Goal: Task Accomplishment & Management: Use online tool/utility

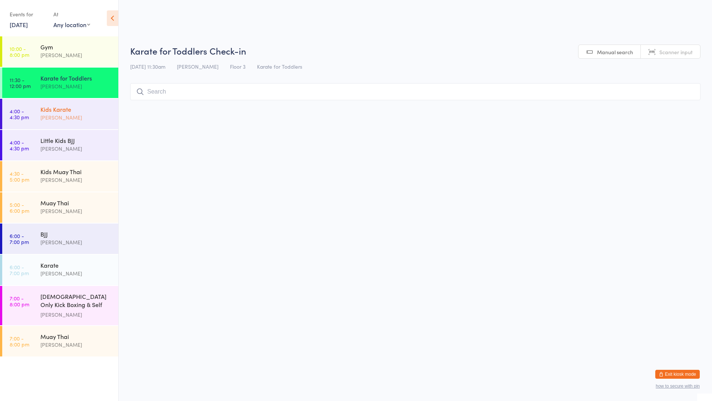
click at [63, 114] on div "[PERSON_NAME]" at bounding box center [76, 117] width 72 height 9
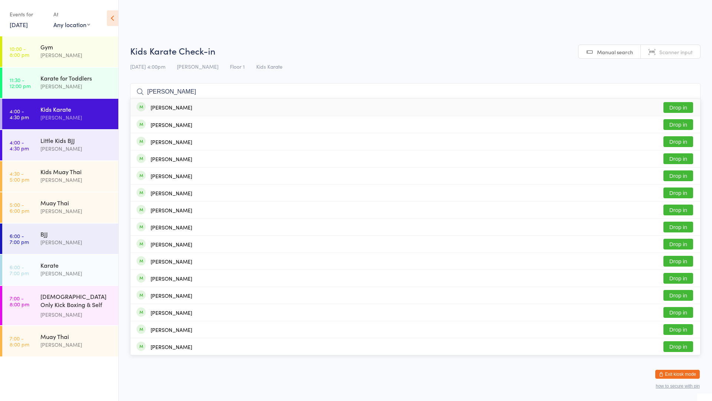
type input "[PERSON_NAME]"
click at [153, 107] on div "[PERSON_NAME]" at bounding box center [172, 107] width 42 height 6
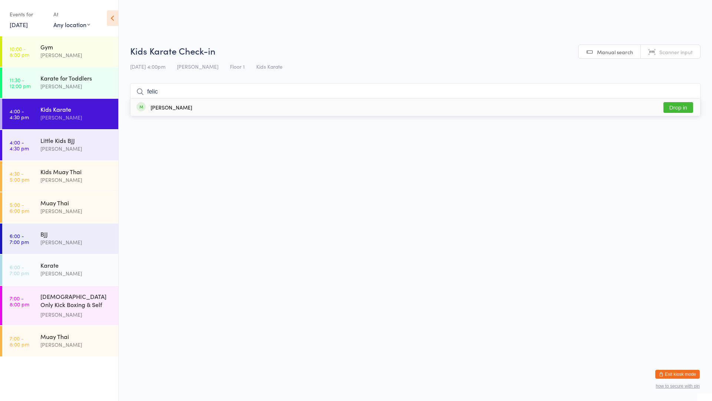
type input "felic"
click at [679, 106] on button "Drop in" at bounding box center [679, 107] width 30 height 11
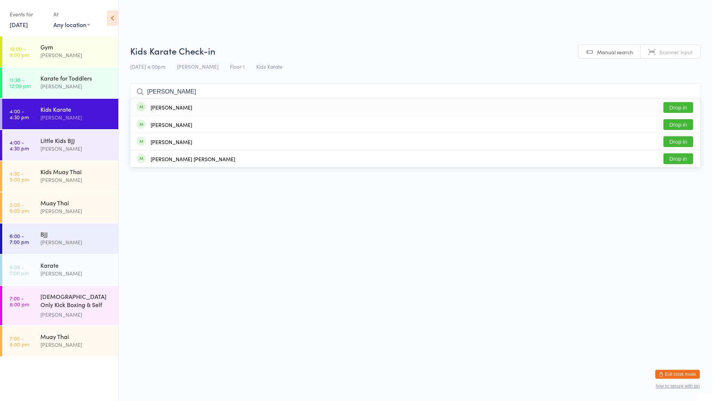
type input "[PERSON_NAME]"
click at [674, 108] on button "Drop in" at bounding box center [679, 107] width 30 height 11
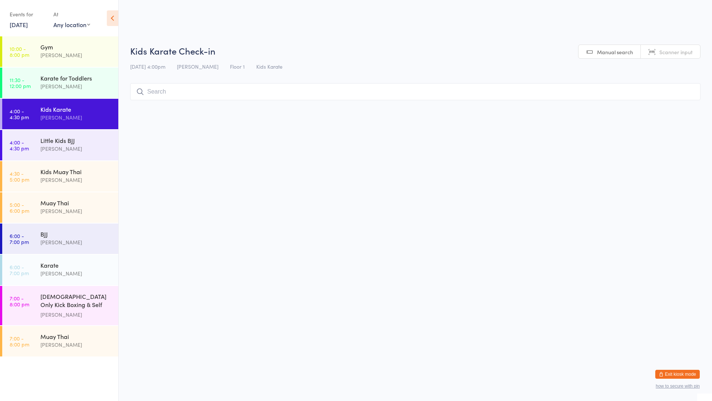
click at [164, 92] on input "search" at bounding box center [415, 91] width 571 height 17
type input "nirv"
click at [680, 104] on button "Drop in" at bounding box center [679, 107] width 30 height 11
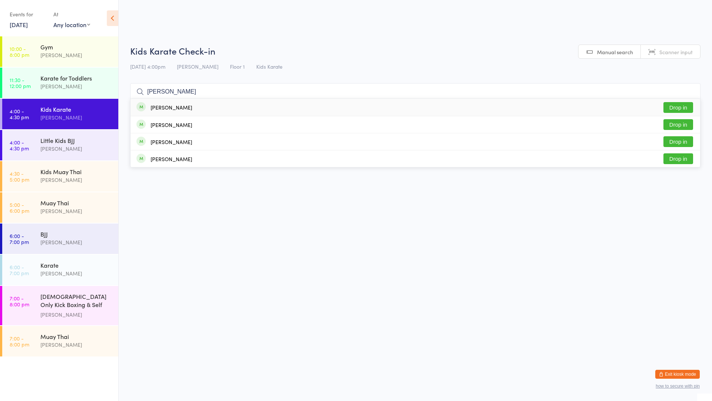
type input "[PERSON_NAME]"
click at [670, 109] on button "Drop in" at bounding box center [679, 107] width 30 height 11
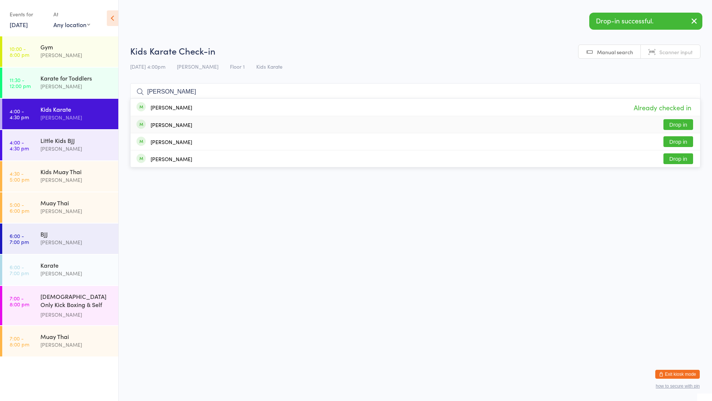
type input "[PERSON_NAME]"
click at [676, 128] on button "Drop in" at bounding box center [679, 124] width 30 height 11
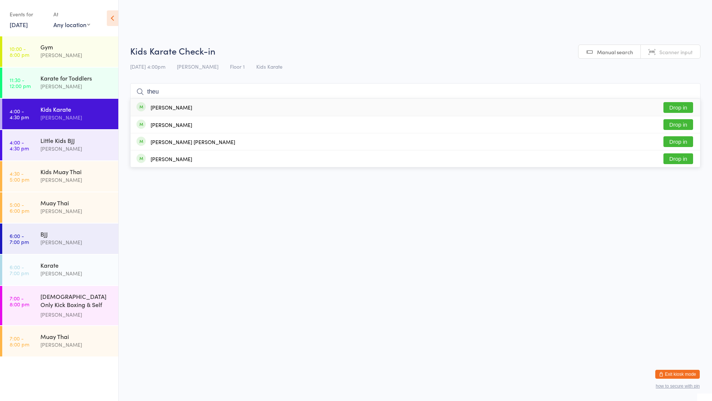
type input "theu"
click at [202, 108] on div "[PERSON_NAME] Drop in" at bounding box center [416, 107] width 570 height 17
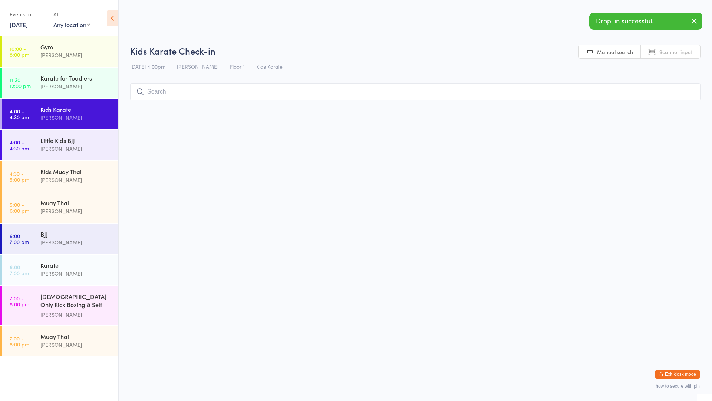
drag, startPoint x: 472, startPoint y: 130, endPoint x: 380, endPoint y: 137, distance: 91.9
drag, startPoint x: 380, startPoint y: 137, endPoint x: 345, endPoint y: 138, distance: 34.9
drag, startPoint x: 345, startPoint y: 138, endPoint x: 294, endPoint y: 137, distance: 51.2
drag, startPoint x: 294, startPoint y: 137, endPoint x: 230, endPoint y: 137, distance: 64.2
click at [230, 137] on html "You have now entered Kiosk Mode. Members will be able to check themselves in us…" at bounding box center [356, 200] width 712 height 401
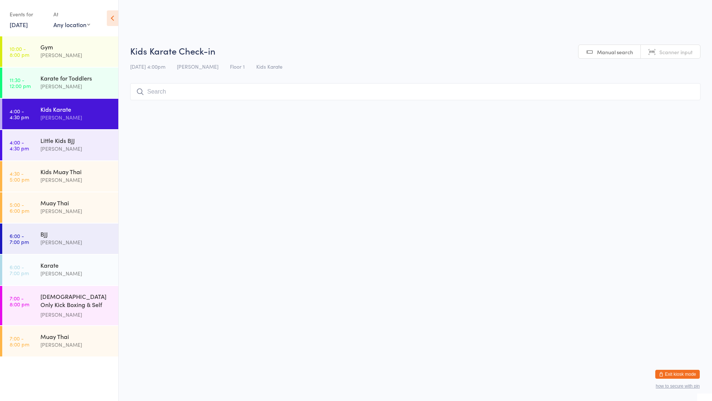
click at [226, 93] on input "search" at bounding box center [415, 91] width 571 height 17
type input "[PERSON_NAME]"
click at [172, 126] on div "[PERSON_NAME]" at bounding box center [172, 125] width 42 height 6
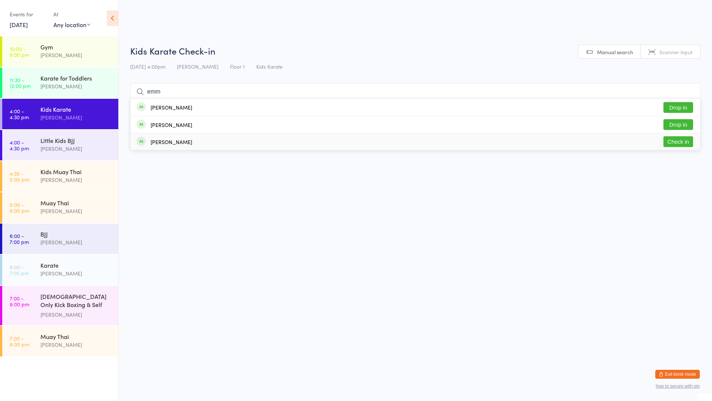
type input "emm"
click at [678, 137] on button "Check in" at bounding box center [679, 141] width 30 height 11
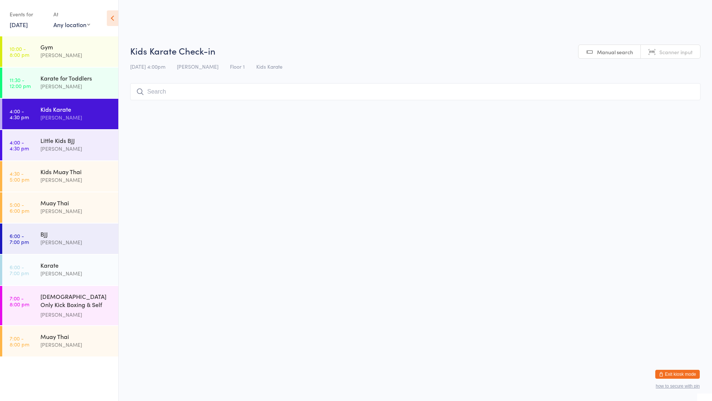
click at [181, 91] on input "search" at bounding box center [415, 91] width 571 height 17
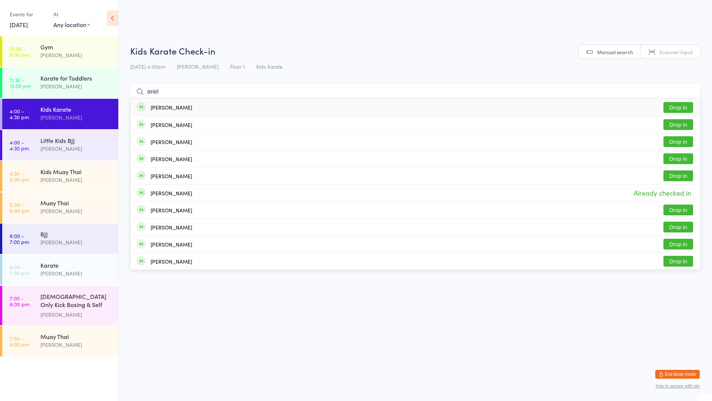
type input "ariel"
click at [676, 106] on button "Drop in" at bounding box center [679, 107] width 30 height 11
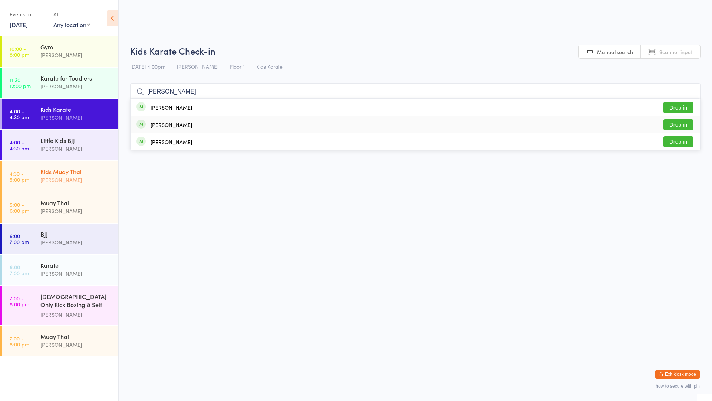
type input "[PERSON_NAME]"
click at [75, 168] on div "Kids Muay Thai" at bounding box center [76, 171] width 72 height 8
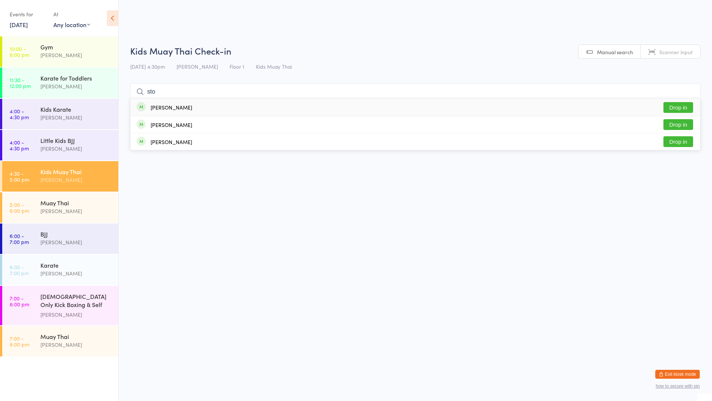
type input "sto"
click at [668, 108] on button "Drop in" at bounding box center [679, 107] width 30 height 11
type input "[PERSON_NAME]"
click at [677, 127] on button "Drop in" at bounding box center [679, 124] width 30 height 11
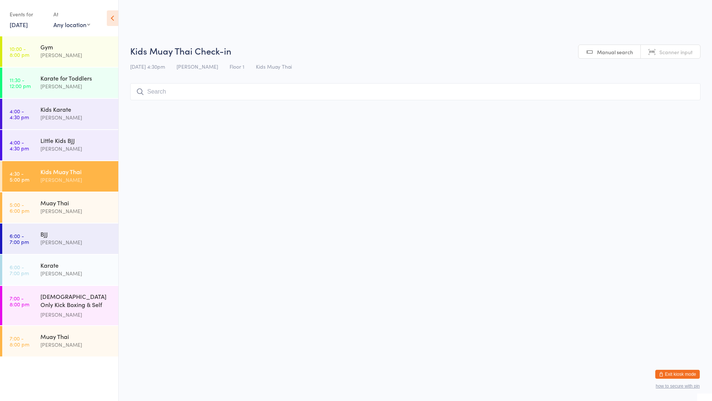
click at [56, 181] on div "[PERSON_NAME]" at bounding box center [76, 180] width 72 height 9
type input "[PERSON_NAME]"
type input "c"
type input "kob"
click at [673, 107] on button "Drop in" at bounding box center [679, 107] width 30 height 11
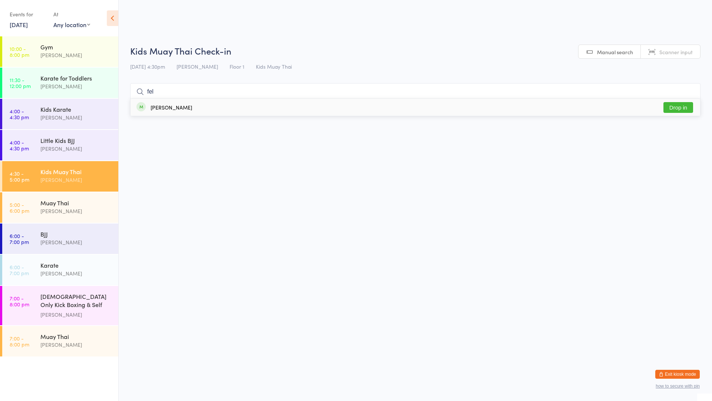
type input "feli"
click at [691, 92] on input "feli" at bounding box center [415, 91] width 571 height 17
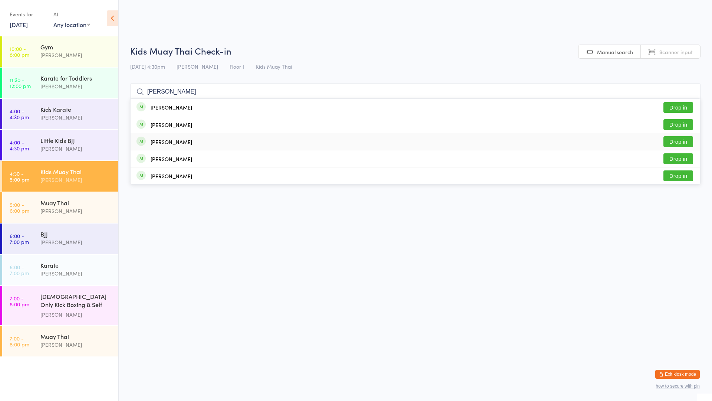
type input "[PERSON_NAME]"
click at [186, 144] on div "[PERSON_NAME]" at bounding box center [172, 142] width 42 height 6
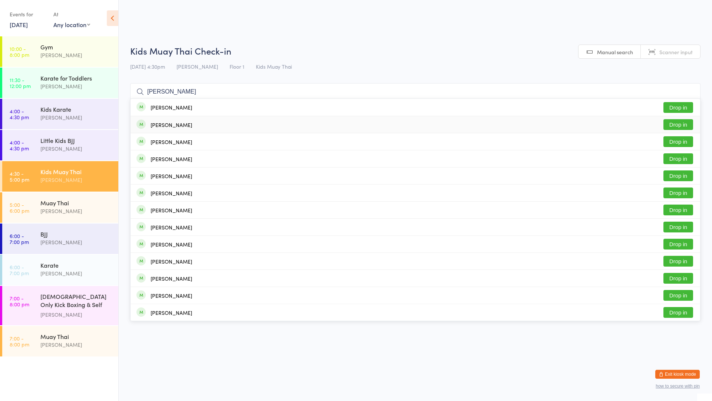
type input "[PERSON_NAME]"
click at [181, 127] on div "[PERSON_NAME]" at bounding box center [172, 125] width 42 height 6
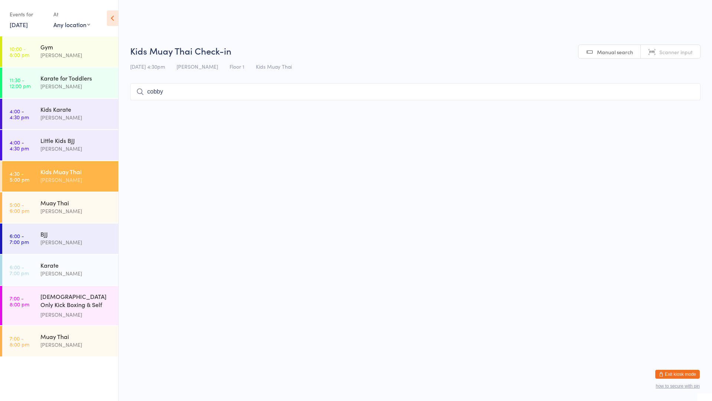
type input "cobby"
click at [668, 108] on button "Drop in" at bounding box center [679, 107] width 30 height 11
type input "cobby"
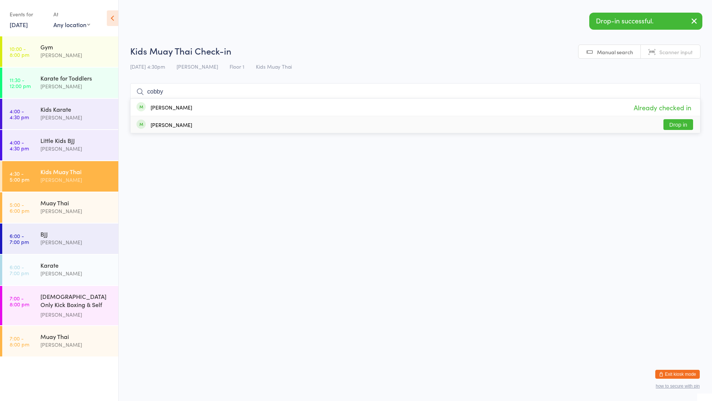
click at [678, 122] on button "Drop in" at bounding box center [679, 124] width 30 height 11
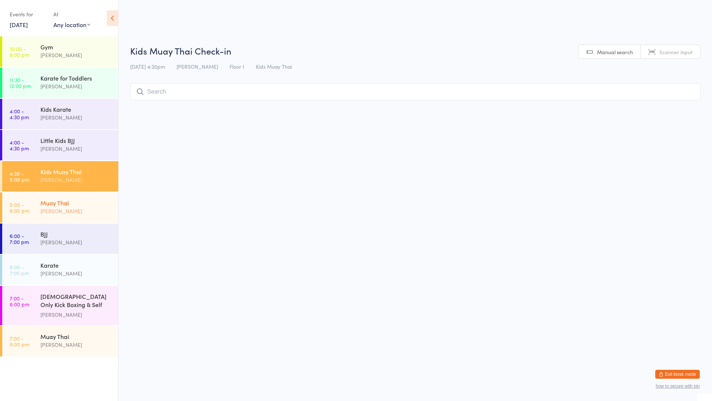
click at [53, 204] on div "Muay Thai" at bounding box center [76, 203] width 72 height 8
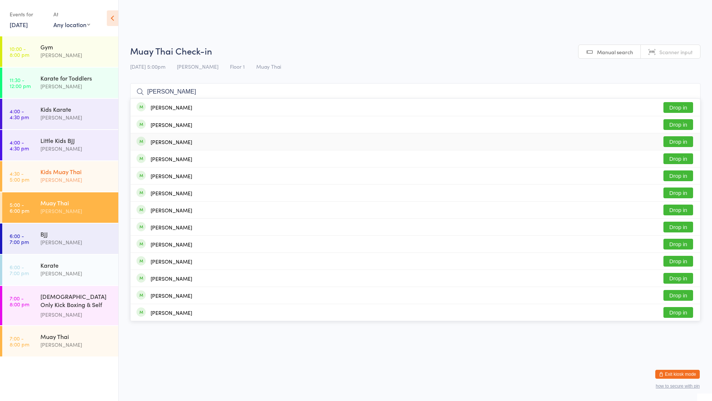
type input "[PERSON_NAME]"
click at [103, 171] on div "Kids Muay Thai" at bounding box center [76, 171] width 72 height 8
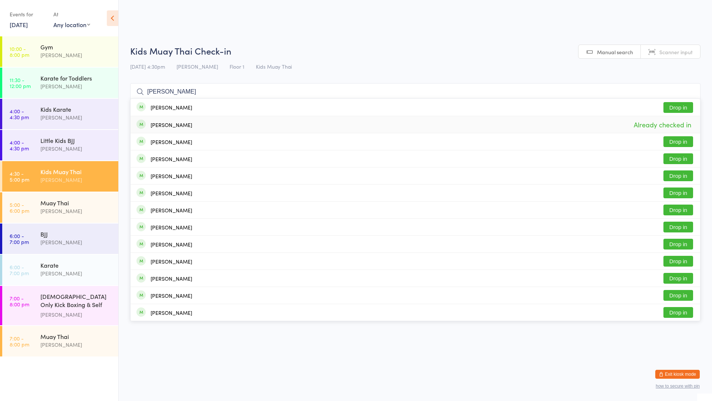
type input "[PERSON_NAME]"
click at [668, 126] on span "Already checked in" at bounding box center [662, 124] width 61 height 13
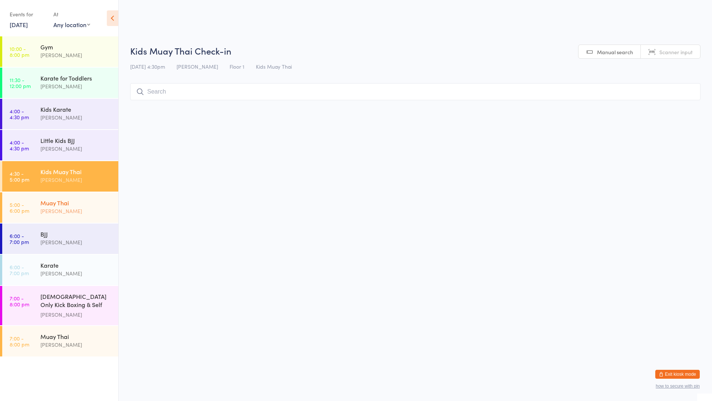
click at [97, 210] on div "[PERSON_NAME]" at bounding box center [76, 211] width 72 height 9
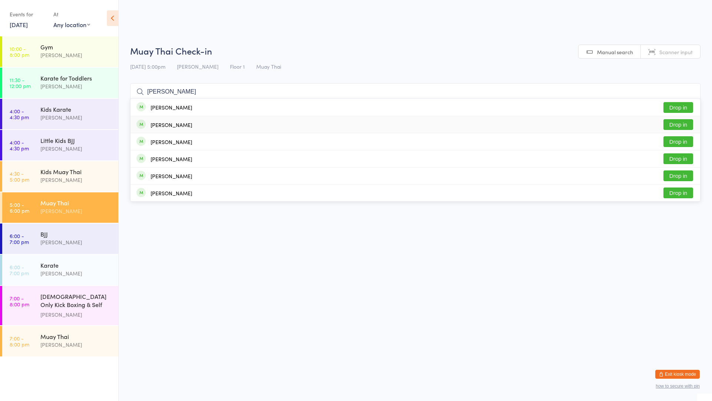
type input "[PERSON_NAME]"
click at [174, 127] on div "[PERSON_NAME]" at bounding box center [172, 125] width 42 height 6
type input "soph"
click at [207, 108] on div "[PERSON_NAME] Drop in" at bounding box center [416, 107] width 570 height 17
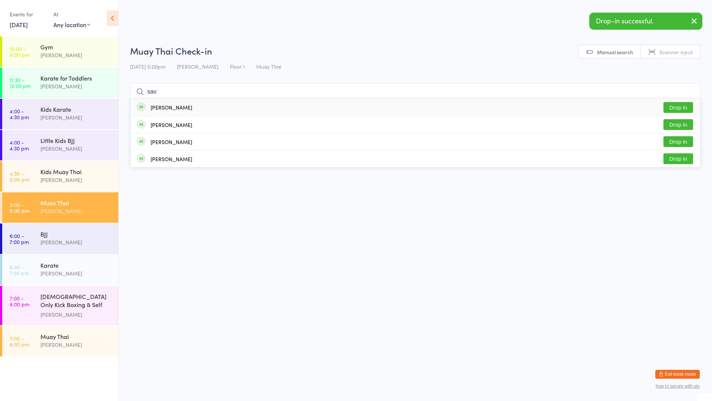
type input "sav"
click at [191, 109] on div "[PERSON_NAME] Drop in" at bounding box center [416, 107] width 570 height 17
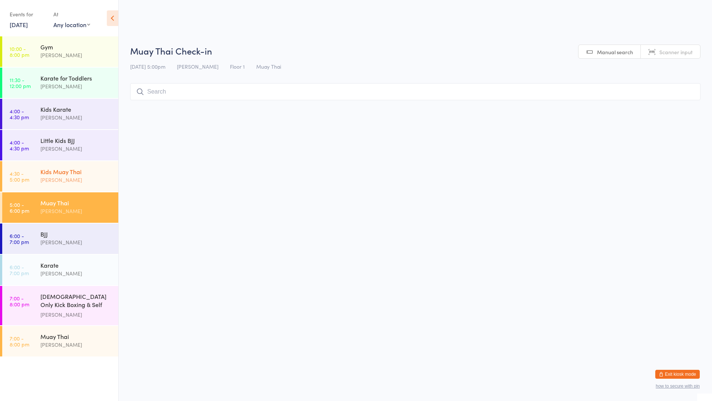
click at [93, 168] on div "Kids Muay Thai" at bounding box center [76, 171] width 72 height 8
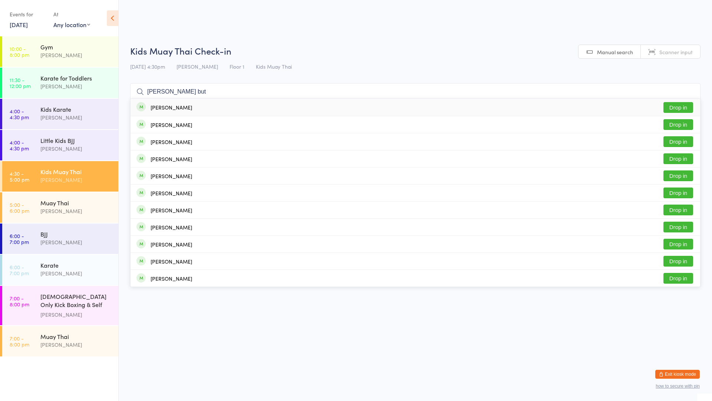
type input "[PERSON_NAME] but"
click at [685, 105] on button "Drop in" at bounding box center [679, 107] width 30 height 11
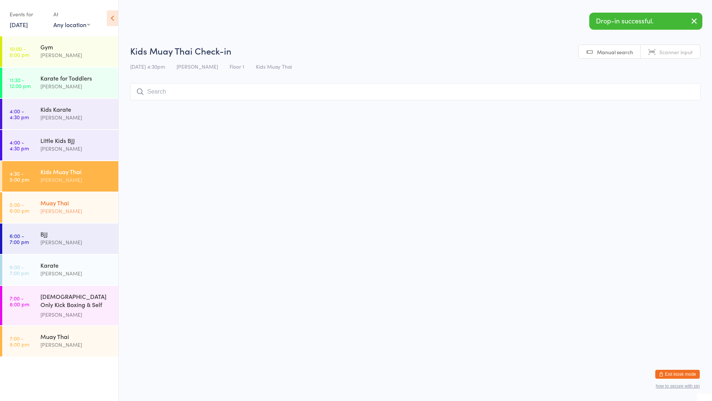
click at [75, 204] on div "Muay Thai" at bounding box center [76, 203] width 72 height 8
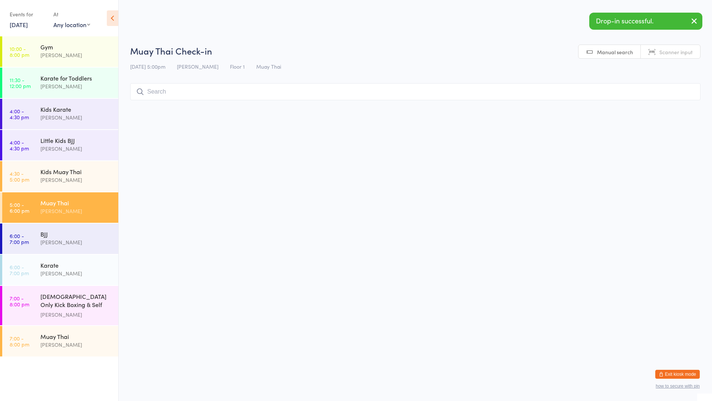
click at [162, 92] on input "search" at bounding box center [415, 91] width 571 height 17
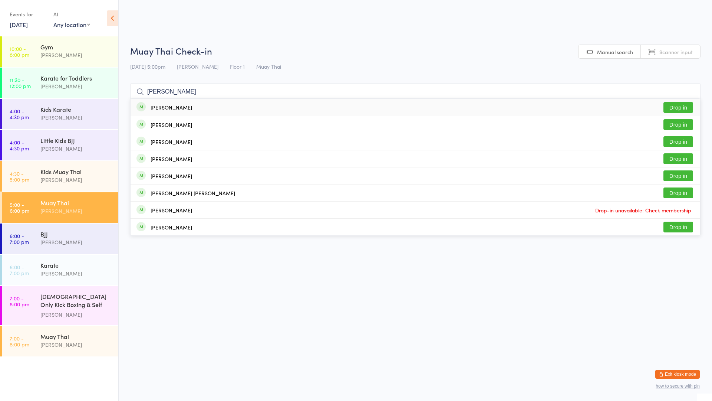
type input "[PERSON_NAME]"
click at [676, 105] on button "Drop in" at bounding box center [679, 107] width 30 height 11
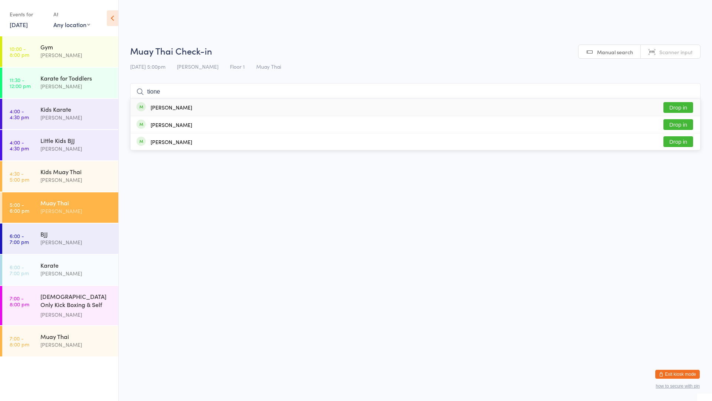
type input "tione"
click at [490, 106] on div "[PERSON_NAME] Drop in" at bounding box center [416, 107] width 570 height 17
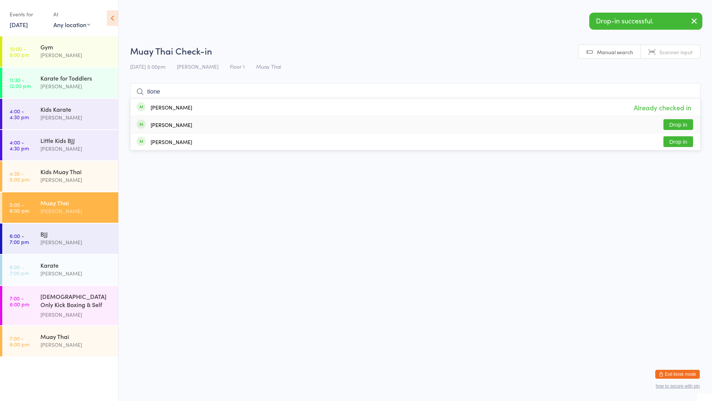
type input "tione"
drag, startPoint x: 518, startPoint y: 121, endPoint x: 512, endPoint y: 123, distance: 6.6
click at [517, 122] on div "[PERSON_NAME] Drop in" at bounding box center [416, 124] width 570 height 17
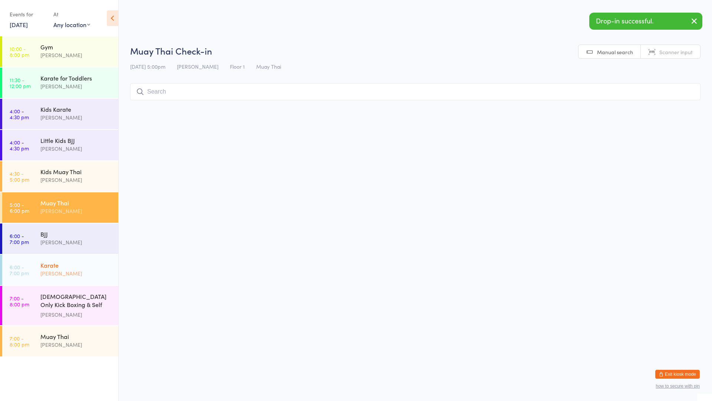
click at [89, 275] on div "[PERSON_NAME]" at bounding box center [76, 273] width 72 height 9
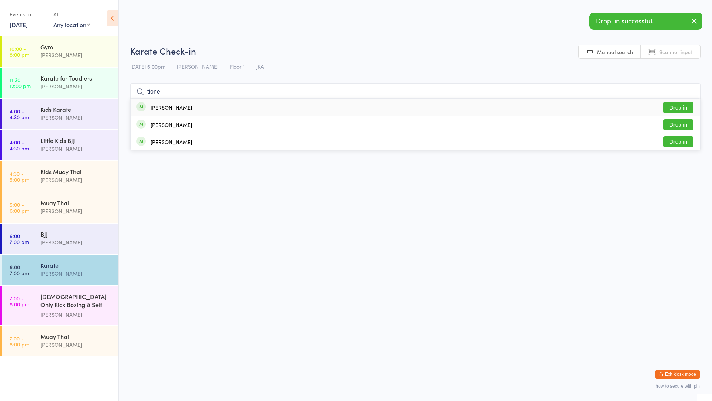
type input "tione"
click at [195, 106] on div "[PERSON_NAME] Drop in" at bounding box center [416, 107] width 570 height 17
type input "tione"
click at [191, 125] on div "[PERSON_NAME] Drop in" at bounding box center [416, 124] width 570 height 17
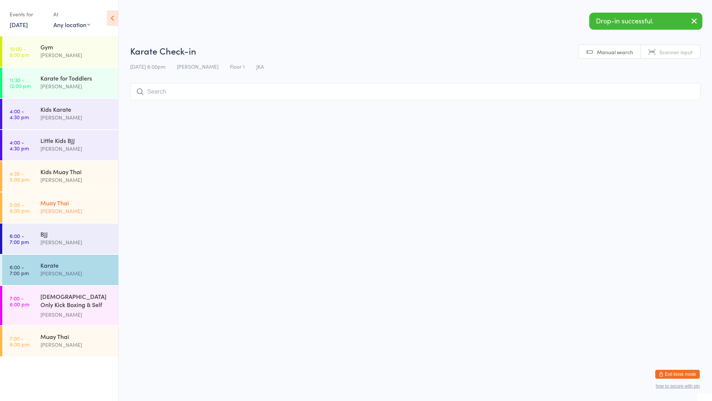
click at [56, 197] on div "Muay Thai [PERSON_NAME]" at bounding box center [79, 206] width 78 height 29
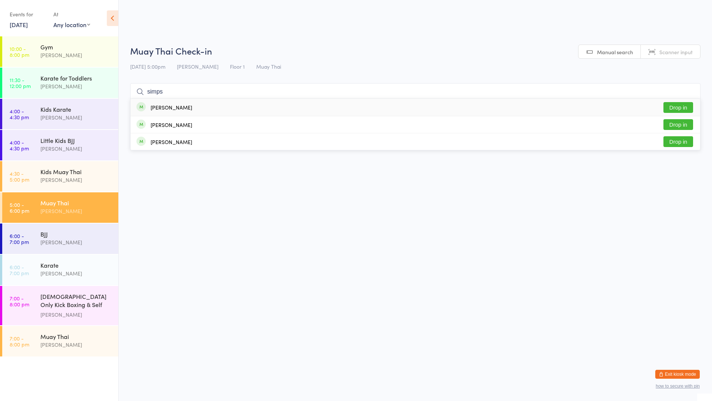
type input "simps"
click at [672, 109] on button "Drop in" at bounding box center [679, 107] width 30 height 11
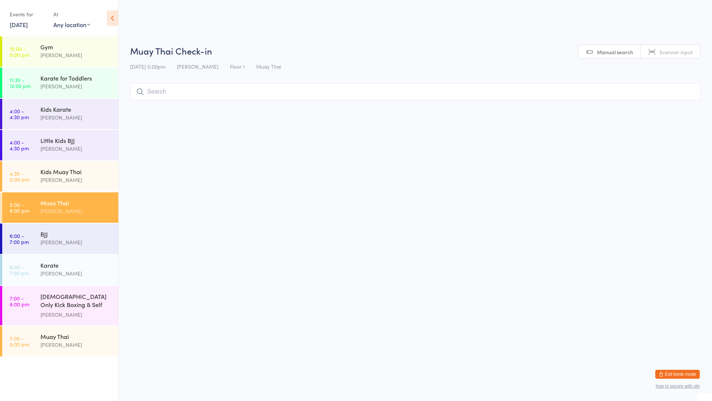
click at [99, 207] on div "[PERSON_NAME]" at bounding box center [76, 211] width 72 height 9
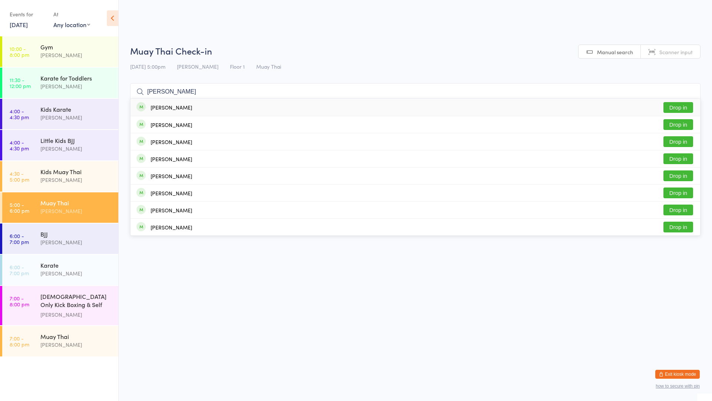
type input "[PERSON_NAME]"
click at [174, 111] on div "[PERSON_NAME] Drop in" at bounding box center [416, 107] width 570 height 17
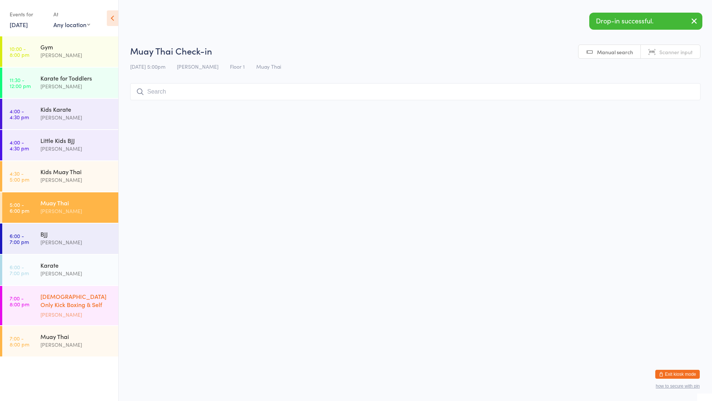
click at [79, 310] on div "[PERSON_NAME]" at bounding box center [76, 314] width 72 height 9
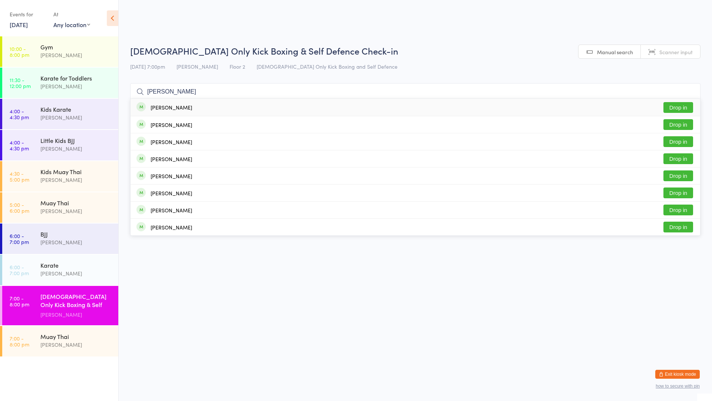
type input "[PERSON_NAME]"
click at [183, 112] on div "[PERSON_NAME] Drop in" at bounding box center [416, 107] width 570 height 17
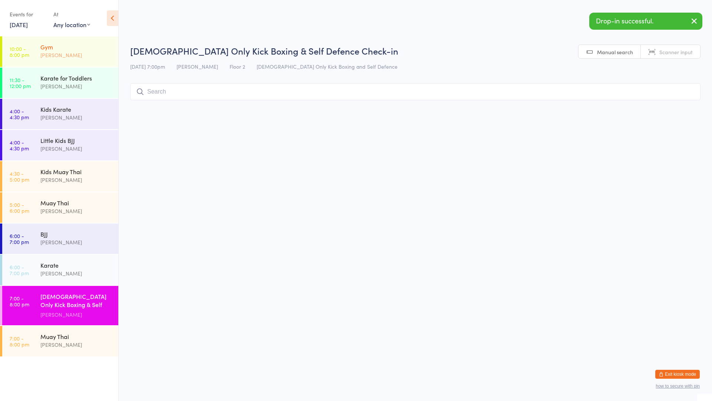
click at [70, 49] on div "Gym" at bounding box center [76, 47] width 72 height 8
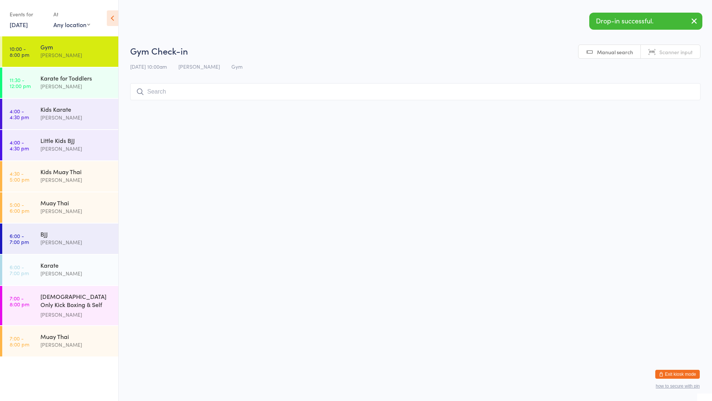
click at [157, 91] on input "search" at bounding box center [415, 91] width 571 height 17
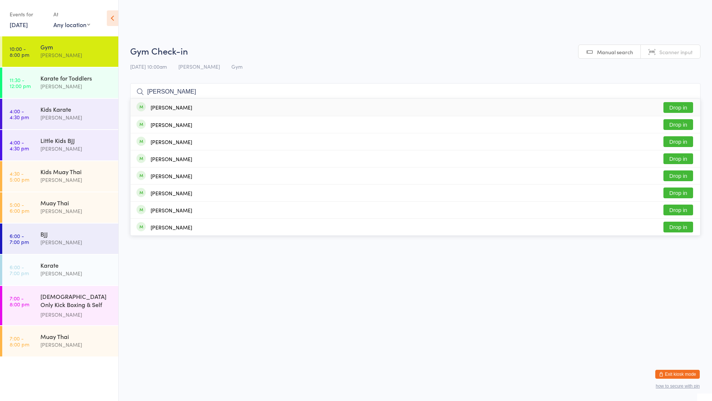
type input "[PERSON_NAME]"
click at [191, 111] on div "[PERSON_NAME]" at bounding box center [165, 107] width 56 height 8
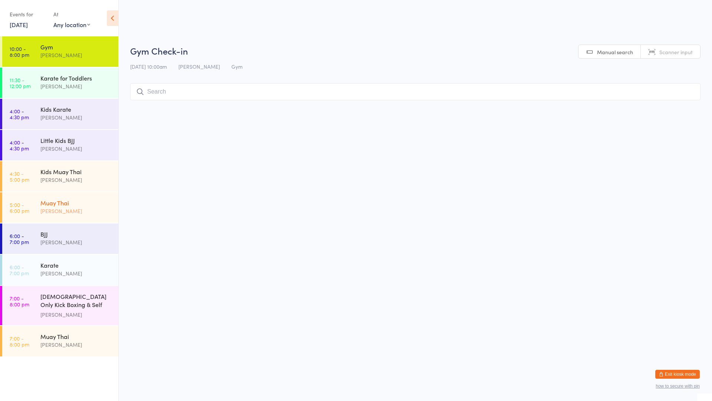
click at [75, 212] on div "[PERSON_NAME]" at bounding box center [76, 211] width 72 height 9
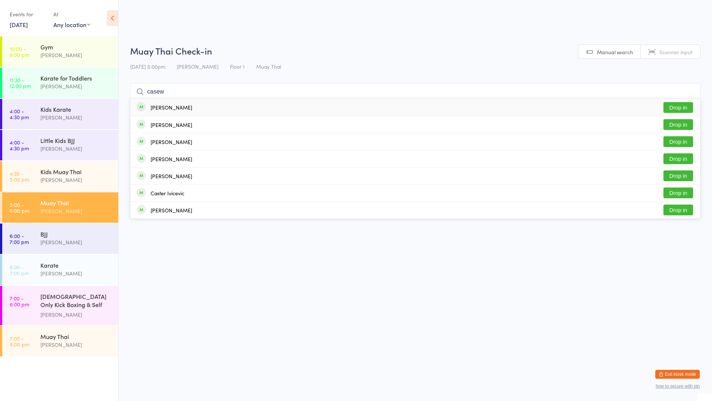
type input "casew"
click at [171, 108] on div "[PERSON_NAME]" at bounding box center [172, 107] width 42 height 6
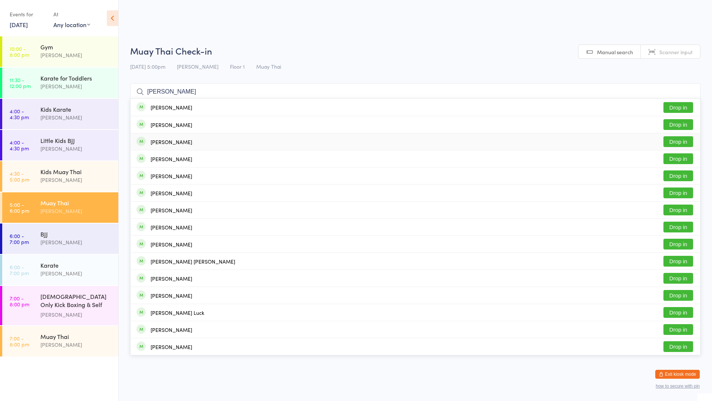
type input "[PERSON_NAME]"
drag, startPoint x: 188, startPoint y: 142, endPoint x: 199, endPoint y: 144, distance: 10.6
click at [188, 142] on div "[PERSON_NAME] Drop in" at bounding box center [416, 141] width 570 height 17
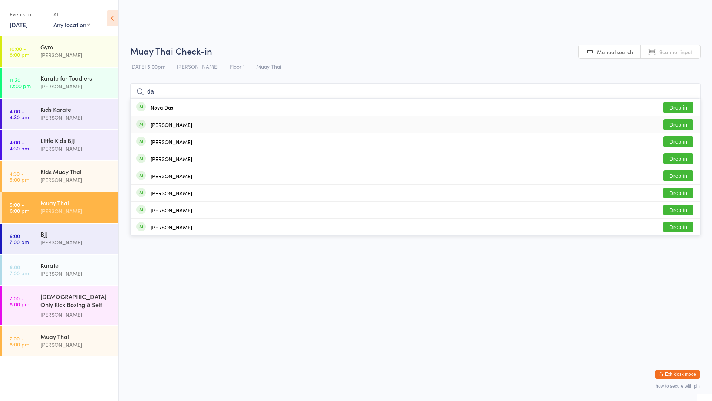
type input "da"
click at [669, 123] on button "Drop in" at bounding box center [679, 124] width 30 height 11
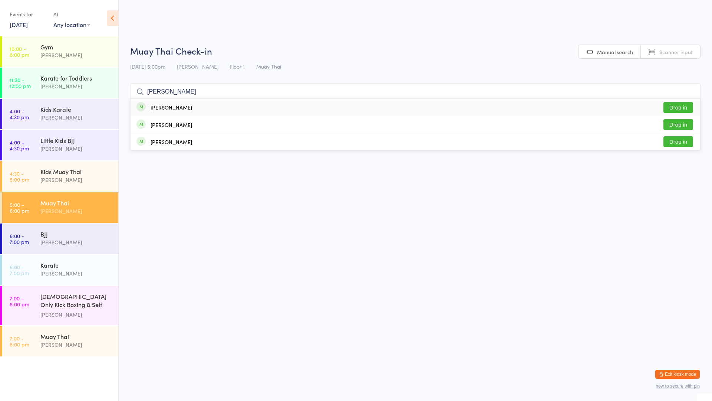
type input "[PERSON_NAME]"
click at [673, 106] on button "Drop in" at bounding box center [679, 107] width 30 height 11
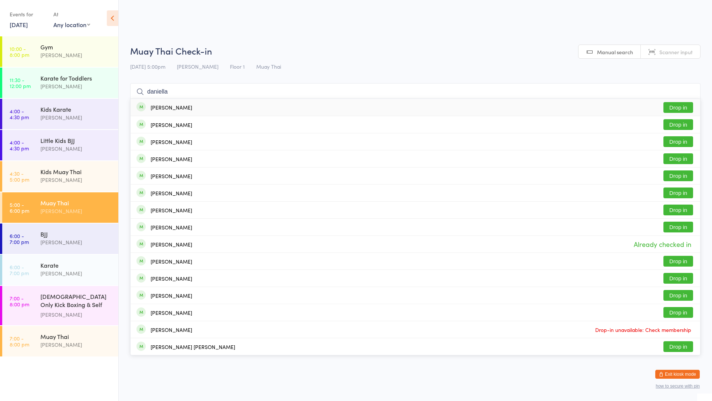
type input "daniella"
click at [656, 104] on div "[PERSON_NAME] Drop in" at bounding box center [416, 107] width 570 height 17
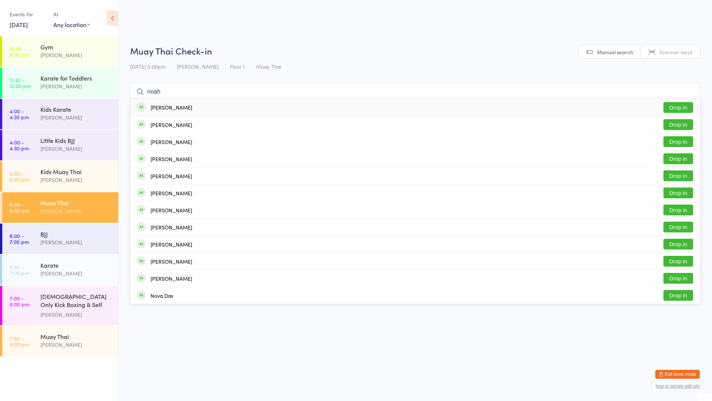
type input "noah"
click at [208, 111] on div "[PERSON_NAME] Drop in" at bounding box center [416, 107] width 570 height 17
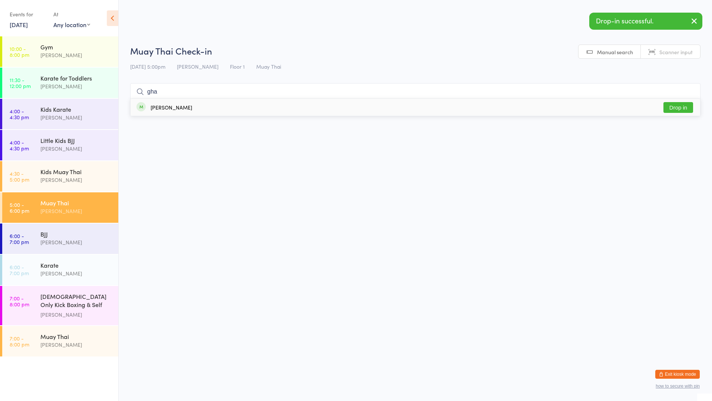
type input "gha"
click at [174, 106] on div "[PERSON_NAME]" at bounding box center [172, 107] width 42 height 6
click at [91, 342] on div "[PERSON_NAME]" at bounding box center [76, 344] width 72 height 9
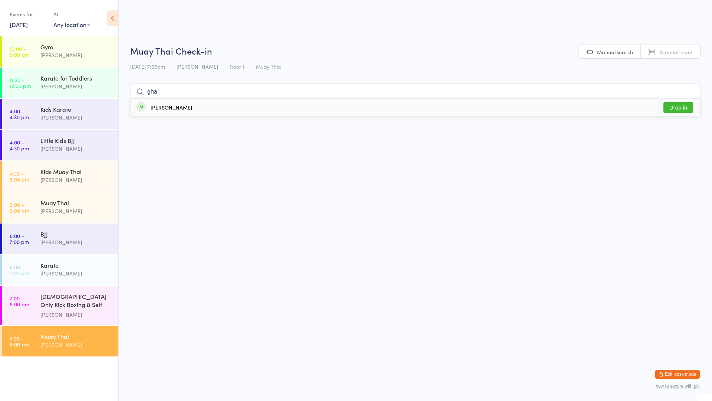
type input "gha"
click at [177, 110] on div "[PERSON_NAME]" at bounding box center [172, 107] width 42 height 6
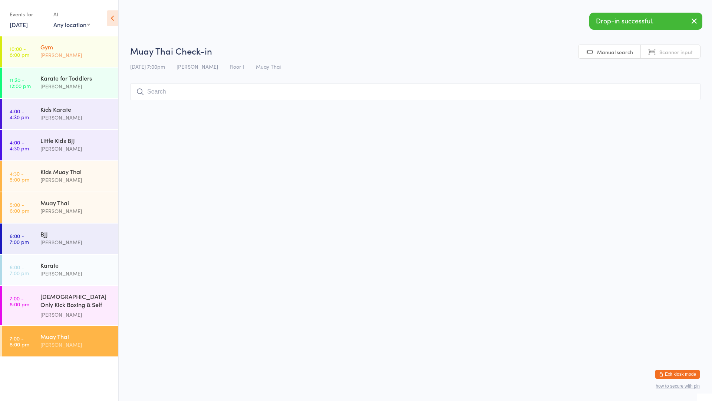
click at [100, 52] on div "[PERSON_NAME]" at bounding box center [76, 55] width 72 height 9
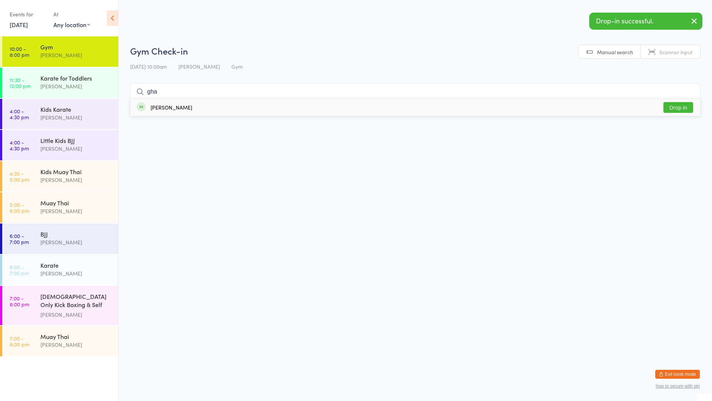
type input "gha"
click at [159, 109] on div "[PERSON_NAME]" at bounding box center [172, 107] width 42 height 6
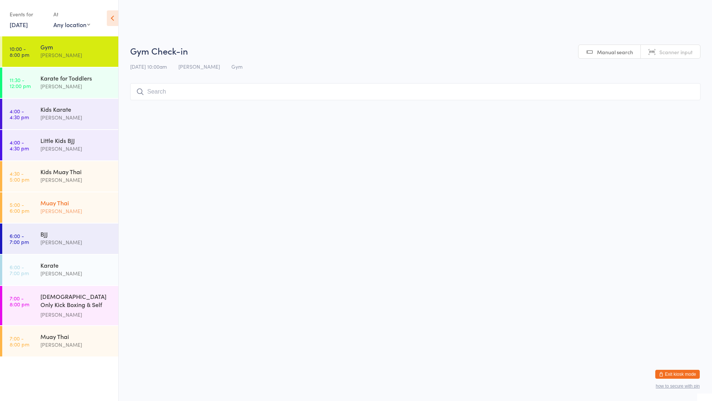
click at [40, 220] on link "5:00 - 6:00 pm Muay Thai [PERSON_NAME]" at bounding box center [60, 207] width 116 height 30
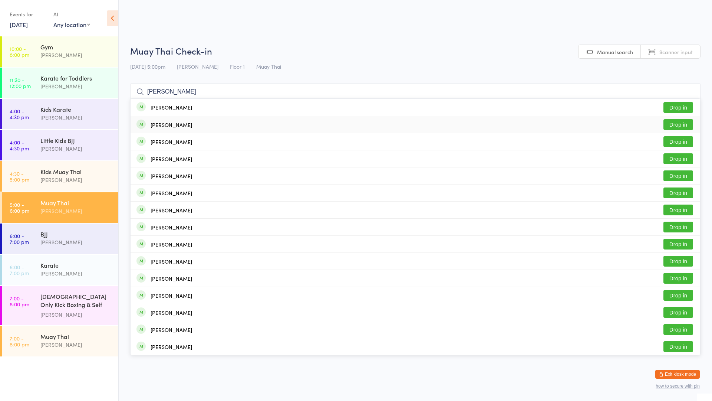
type input "[PERSON_NAME]"
click at [682, 122] on button "Drop in" at bounding box center [679, 124] width 30 height 11
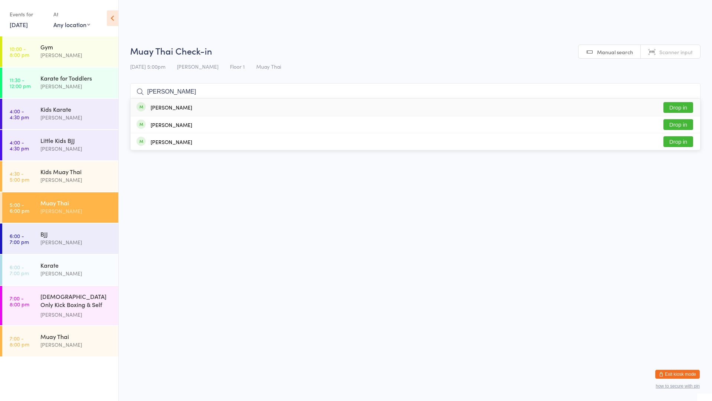
type input "[PERSON_NAME]"
click at [281, 106] on div "[PERSON_NAME] Drop in" at bounding box center [416, 107] width 570 height 17
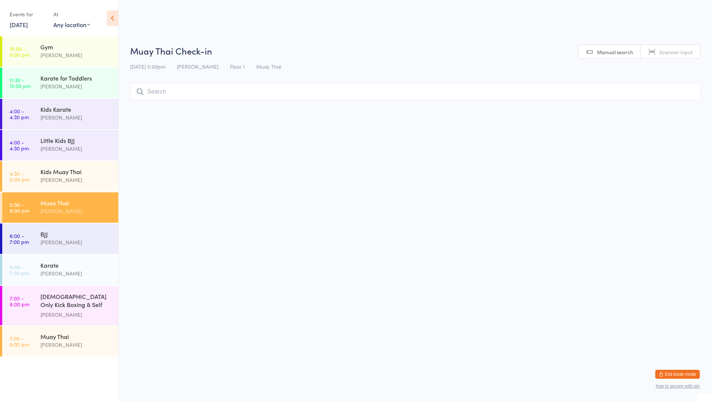
click at [83, 203] on div "Muay Thai" at bounding box center [76, 203] width 72 height 8
click at [173, 96] on input "search" at bounding box center [415, 91] width 571 height 17
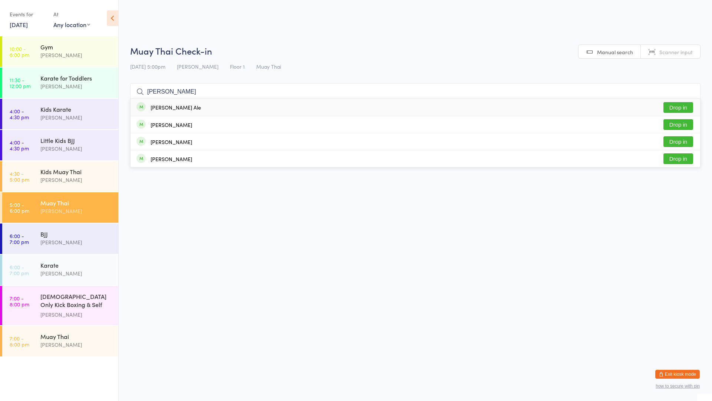
type input "[PERSON_NAME]"
click at [678, 105] on button "Drop in" at bounding box center [679, 107] width 30 height 11
type input "[PERSON_NAME]"
click at [301, 108] on div "[PERSON_NAME] Drop in" at bounding box center [416, 107] width 570 height 17
type input "luka"
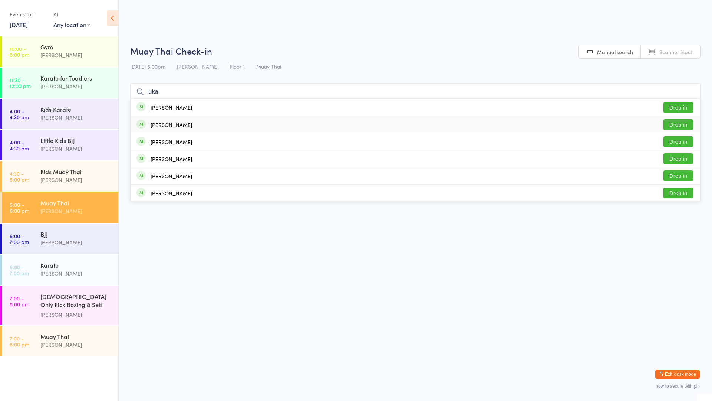
click at [279, 119] on div "[PERSON_NAME] Drop in" at bounding box center [416, 124] width 570 height 17
type input "Dunsh"
click at [215, 101] on div "[PERSON_NAME] Dunshea Drop in" at bounding box center [416, 107] width 570 height 17
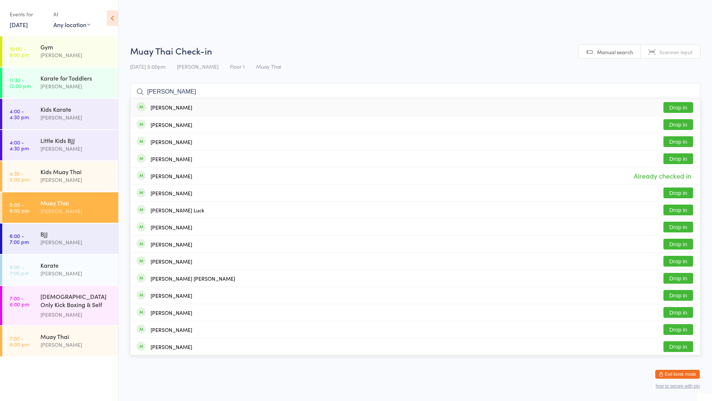
type input "[PERSON_NAME]"
click at [181, 109] on div "[PERSON_NAME]" at bounding box center [172, 107] width 42 height 6
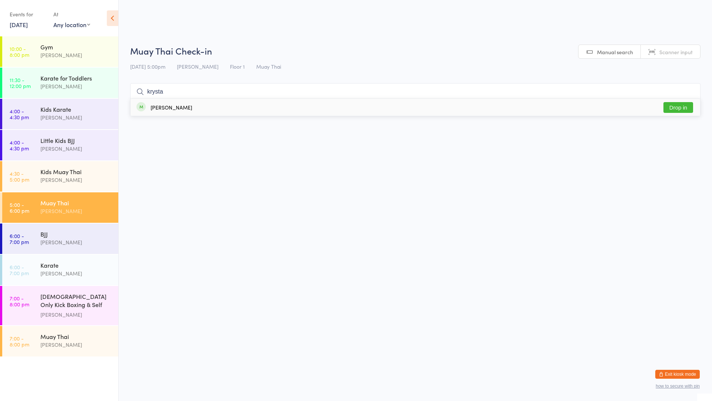
type input "krysta"
drag, startPoint x: 666, startPoint y: 108, endPoint x: 663, endPoint y: 111, distance: 4.7
click at [663, 111] on div "[PERSON_NAME] Drop in" at bounding box center [416, 107] width 570 height 17
type input "p"
type input "[PERSON_NAME]"
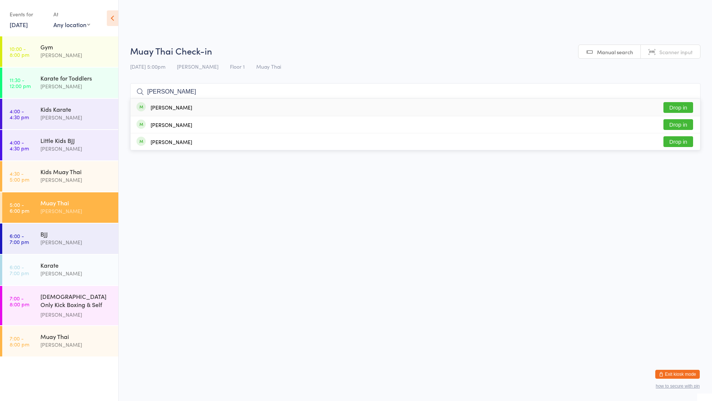
click at [678, 110] on button "Drop in" at bounding box center [679, 107] width 30 height 11
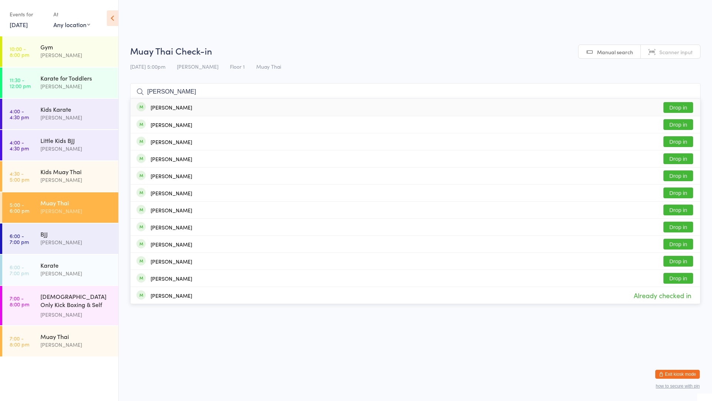
type input "[PERSON_NAME]"
click at [685, 106] on button "Drop in" at bounding box center [679, 107] width 30 height 11
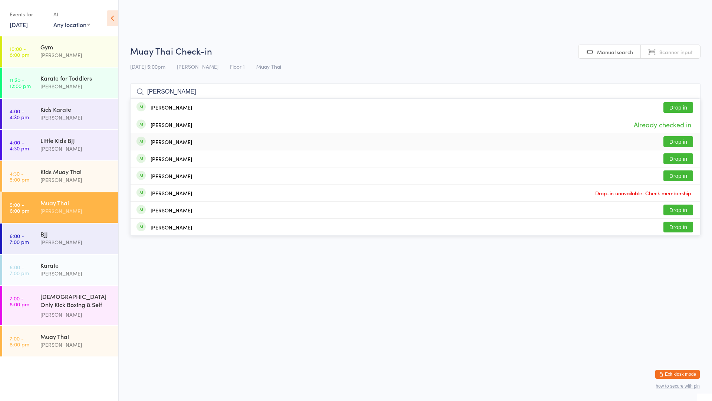
type input "[PERSON_NAME]"
click at [665, 138] on button "Drop in" at bounding box center [679, 141] width 30 height 11
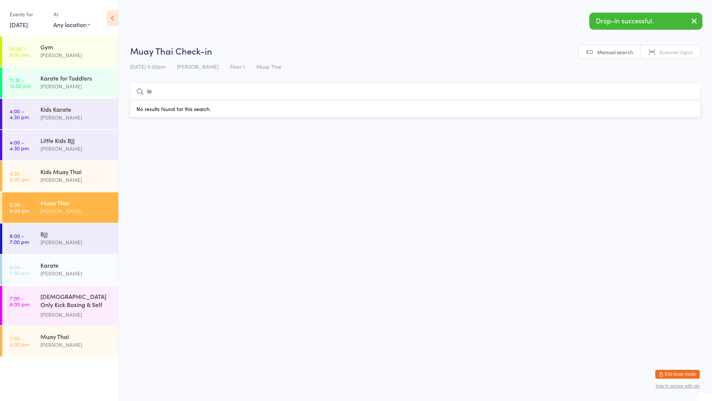
type input "[PERSON_NAME]"
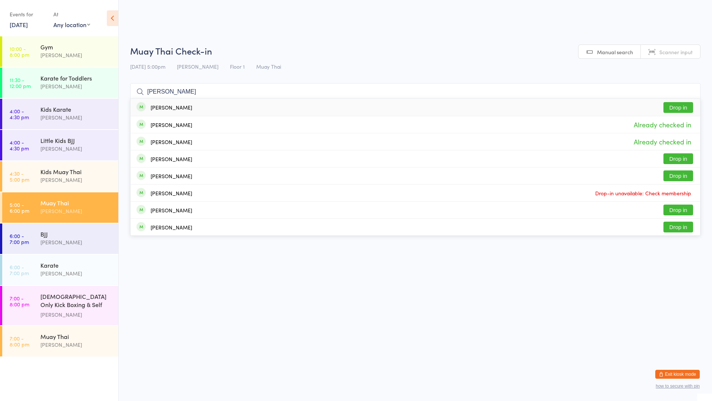
click at [687, 91] on input "[PERSON_NAME]" at bounding box center [415, 91] width 571 height 17
click at [690, 91] on input "[PERSON_NAME]" at bounding box center [415, 91] width 571 height 17
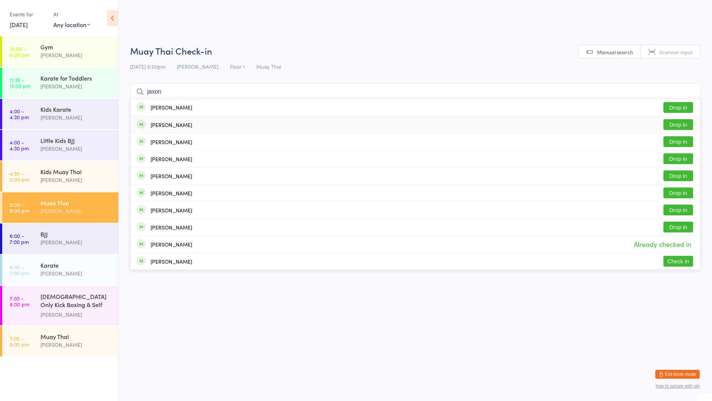
type input "jaxon"
click at [680, 123] on button "Drop in" at bounding box center [679, 124] width 30 height 11
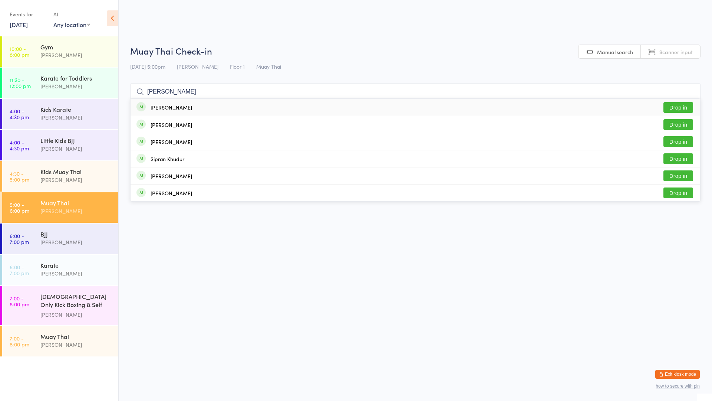
type input "[PERSON_NAME]"
click at [617, 102] on div "[PERSON_NAME] Drop in" at bounding box center [416, 107] width 570 height 17
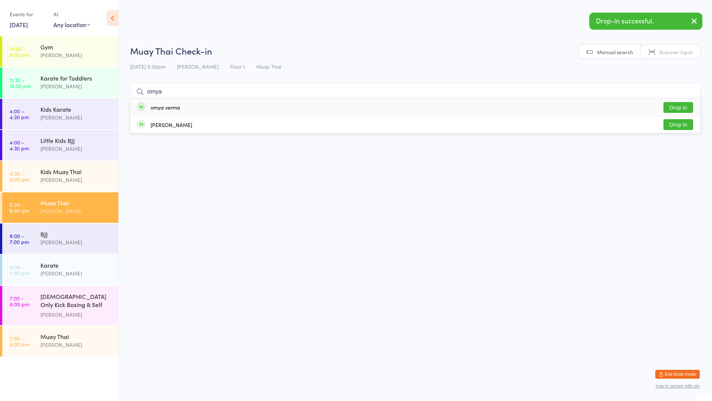
type input "omya"
click at [267, 107] on div "omya verma Drop in" at bounding box center [416, 107] width 570 height 17
click at [41, 259] on div "Karate [PERSON_NAME]" at bounding box center [79, 269] width 78 height 29
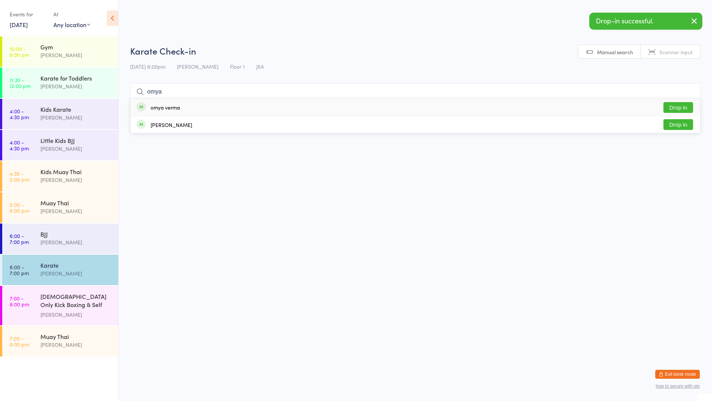
type input "omya"
click at [168, 107] on div "omya verma" at bounding box center [165, 107] width 29 height 6
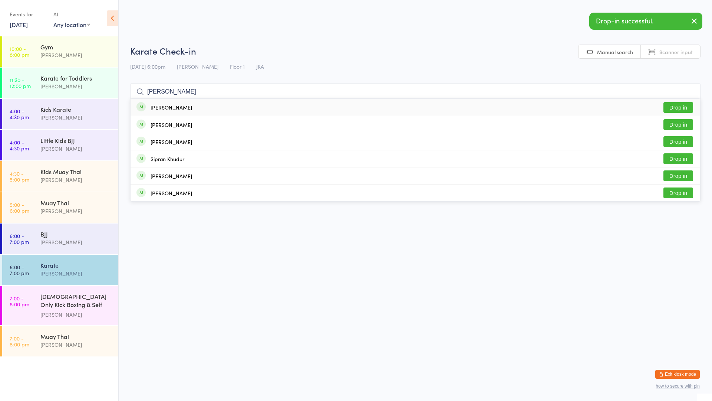
type input "[PERSON_NAME]"
click at [206, 109] on div "[PERSON_NAME] Drop in" at bounding box center [416, 107] width 570 height 17
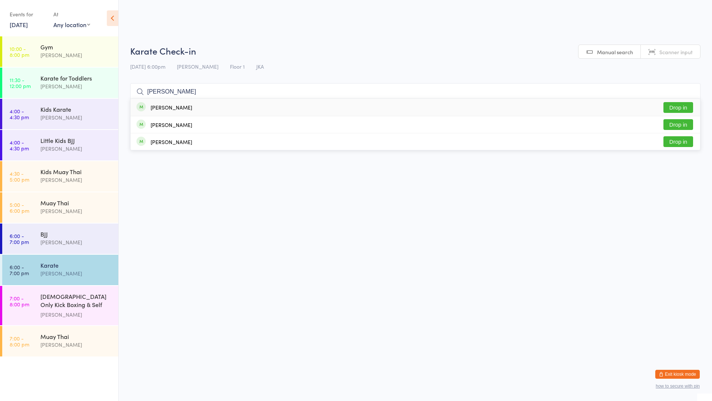
type input "[PERSON_NAME]"
drag, startPoint x: 207, startPoint y: 109, endPoint x: 217, endPoint y: 104, distance: 10.8
click at [210, 107] on div "[PERSON_NAME] Drop in" at bounding box center [416, 107] width 570 height 17
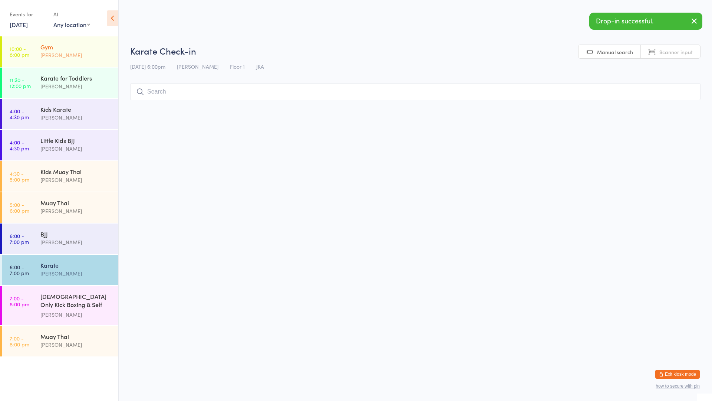
click at [56, 64] on div "Gym [PERSON_NAME]" at bounding box center [79, 50] width 78 height 29
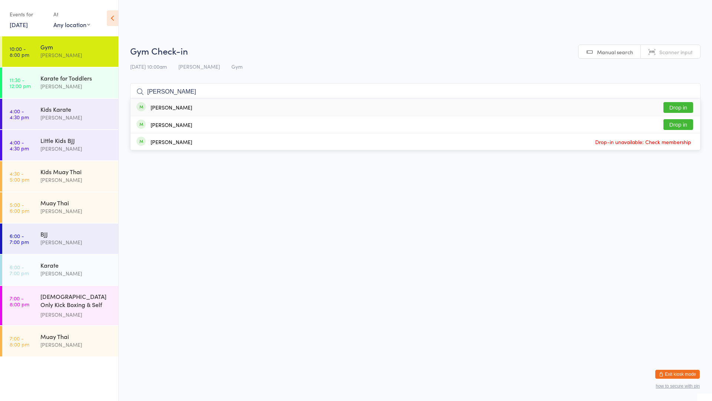
click at [164, 89] on input "[PERSON_NAME]" at bounding box center [415, 91] width 571 height 17
type input "[PERSON_NAME]"
click at [177, 103] on div "[PERSON_NAME] Drop in" at bounding box center [416, 107] width 570 height 17
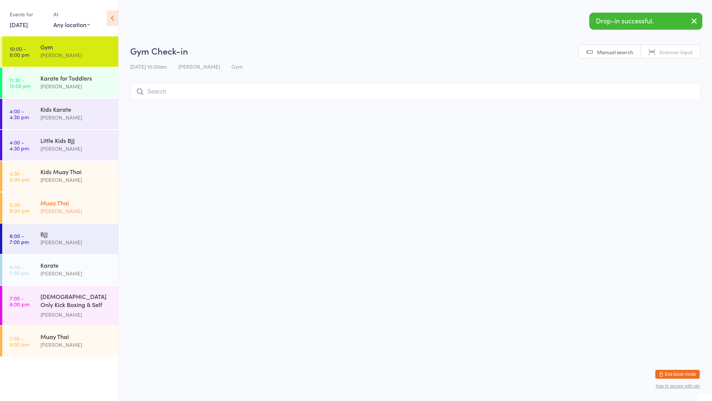
click at [86, 209] on div "[PERSON_NAME]" at bounding box center [76, 211] width 72 height 9
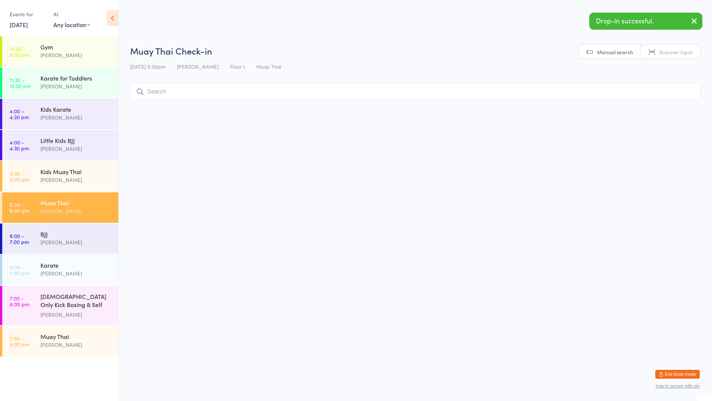
click at [179, 98] on input "search" at bounding box center [415, 91] width 571 height 17
paste input "k"
type input "[PERSON_NAME]"
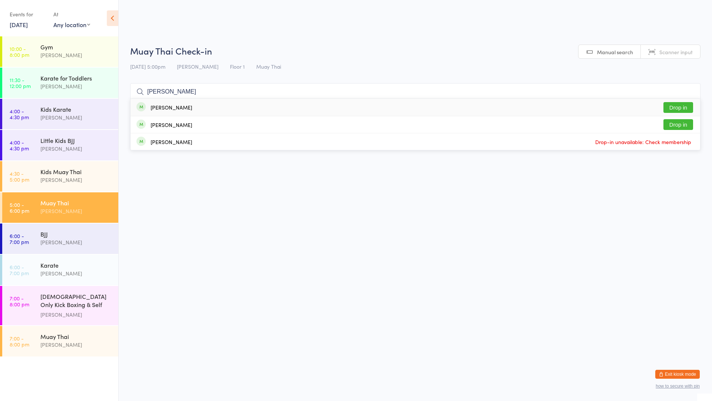
click at [176, 102] on div "[PERSON_NAME] Drop in" at bounding box center [416, 107] width 570 height 17
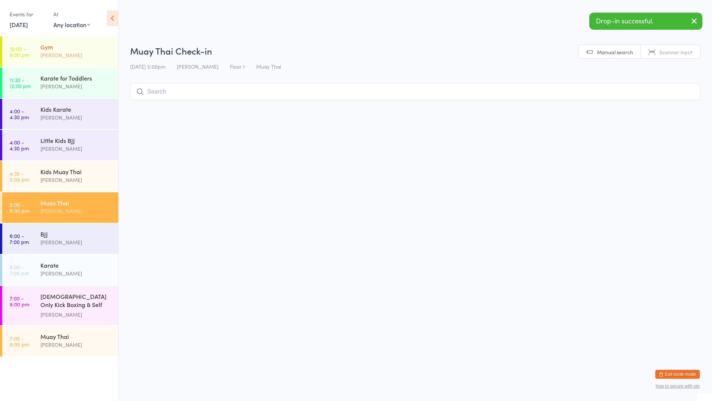
click at [86, 63] on div "Gym [PERSON_NAME]" at bounding box center [79, 50] width 78 height 29
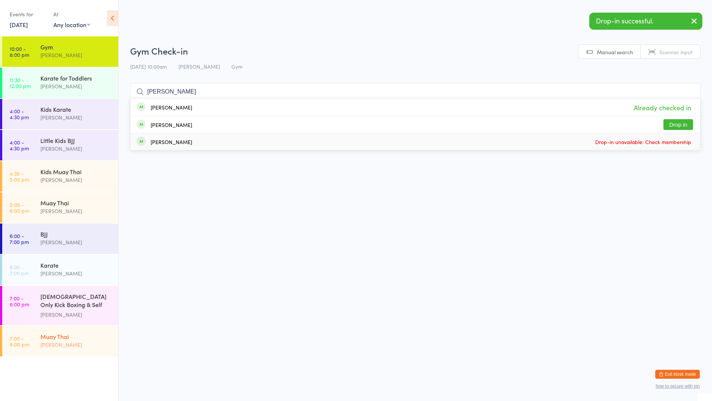
type input "[PERSON_NAME]"
click at [76, 349] on div "Muay Thai [PERSON_NAME]" at bounding box center [79, 340] width 78 height 29
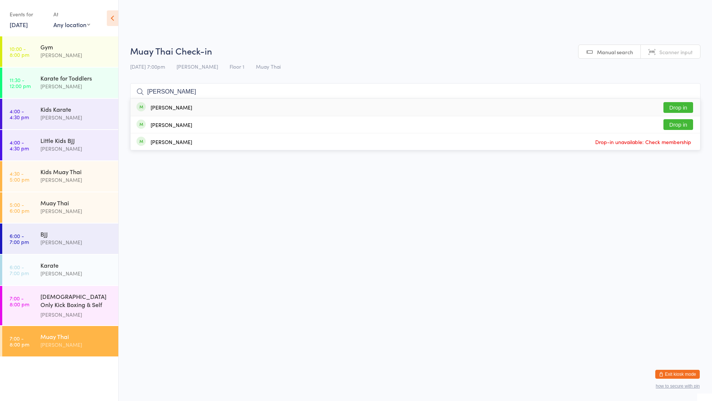
type input "[PERSON_NAME]"
click at [176, 102] on div "[PERSON_NAME] Drop in" at bounding box center [416, 107] width 570 height 17
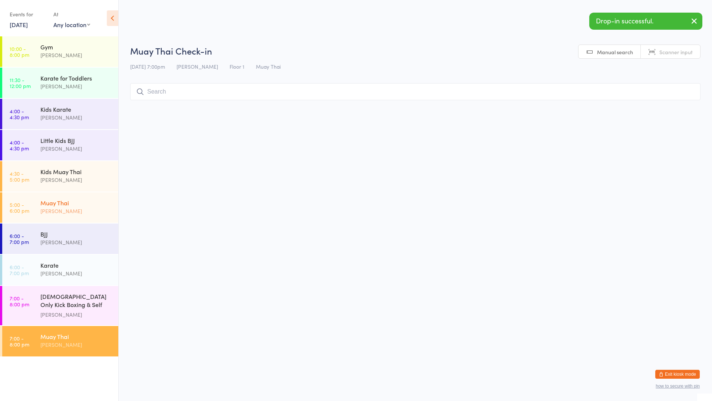
click at [68, 201] on div "Muay Thai" at bounding box center [76, 203] width 72 height 8
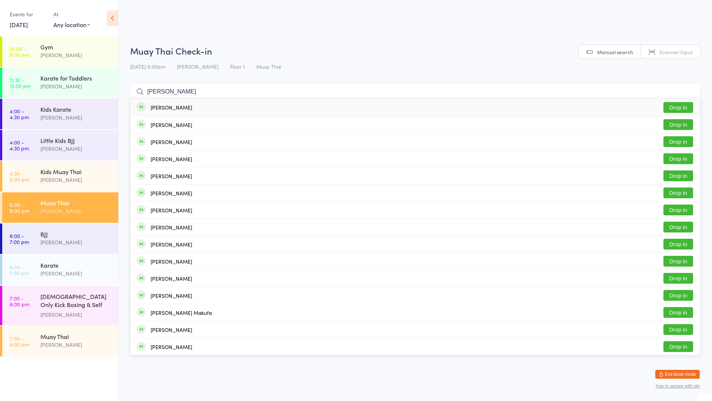
type input "[PERSON_NAME]"
click at [174, 109] on div "[PERSON_NAME]" at bounding box center [172, 107] width 42 height 6
type input "jack"
click at [158, 110] on div "[PERSON_NAME]" at bounding box center [172, 107] width 42 height 6
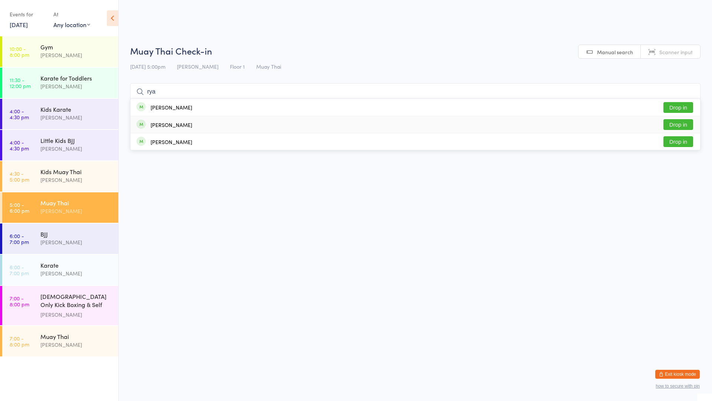
type input "rya"
click at [177, 131] on div "[PERSON_NAME] Drop in" at bounding box center [416, 124] width 570 height 17
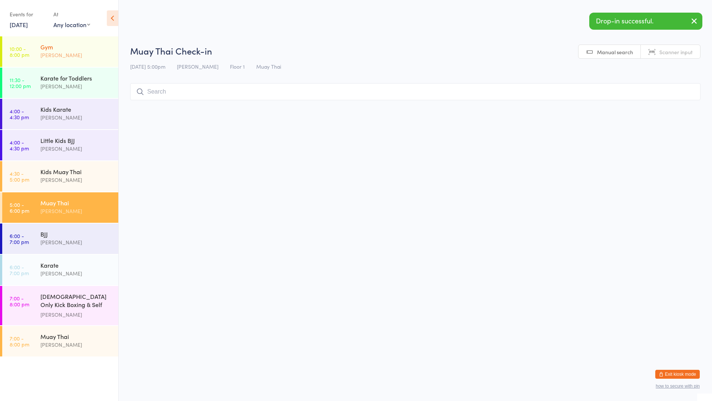
click at [87, 62] on div "Gym [PERSON_NAME]" at bounding box center [79, 50] width 78 height 29
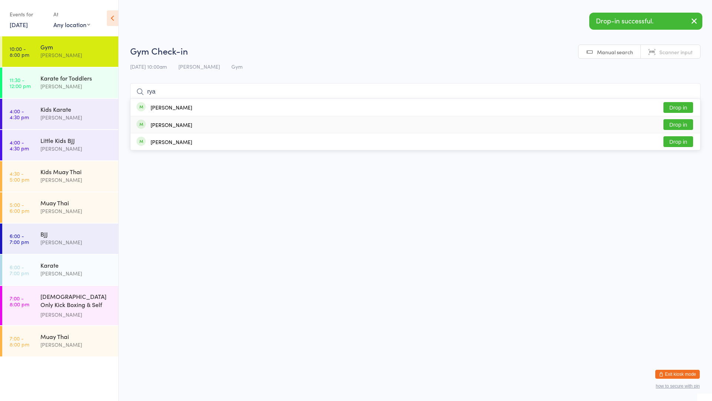
type input "rya"
click at [170, 122] on div "[PERSON_NAME]" at bounding box center [172, 125] width 42 height 6
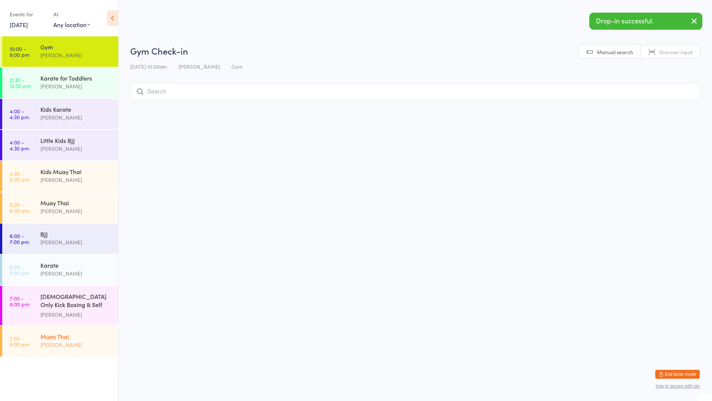
click at [84, 332] on div "Muay Thai" at bounding box center [76, 336] width 72 height 8
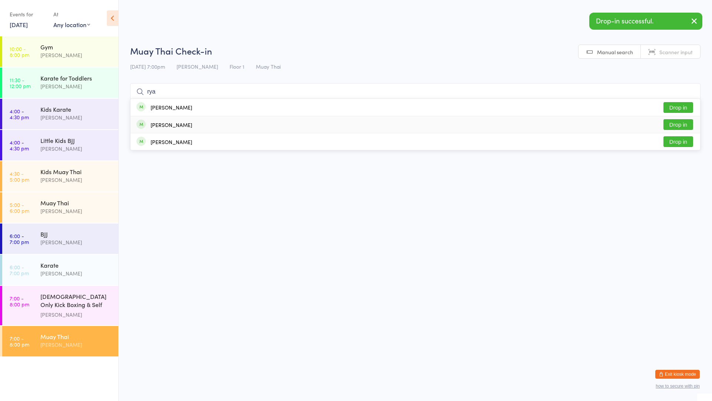
type input "rya"
click at [191, 127] on div "[PERSON_NAME] Drop in" at bounding box center [416, 124] width 570 height 17
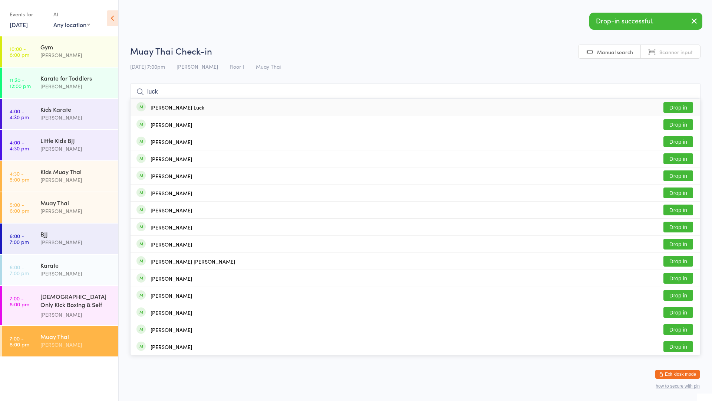
type input "luck"
click at [162, 107] on div "[PERSON_NAME] Luck" at bounding box center [178, 107] width 54 height 6
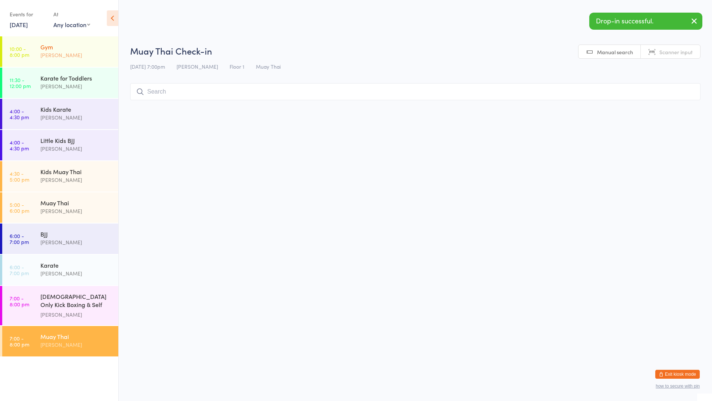
click at [69, 50] on div "Gym" at bounding box center [76, 47] width 72 height 8
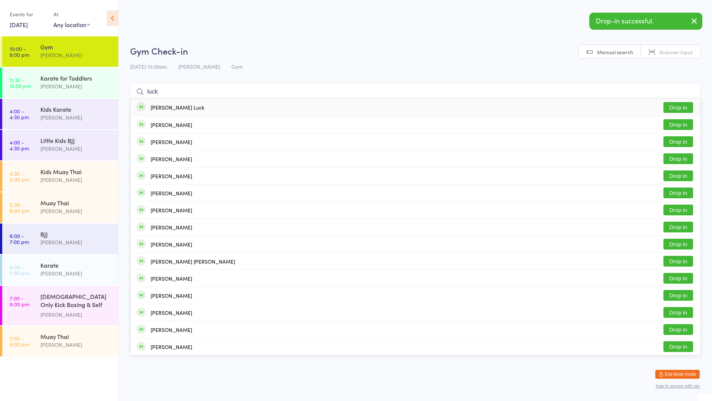
type input "luck"
click at [174, 110] on div "[PERSON_NAME] Luck" at bounding box center [178, 107] width 54 height 6
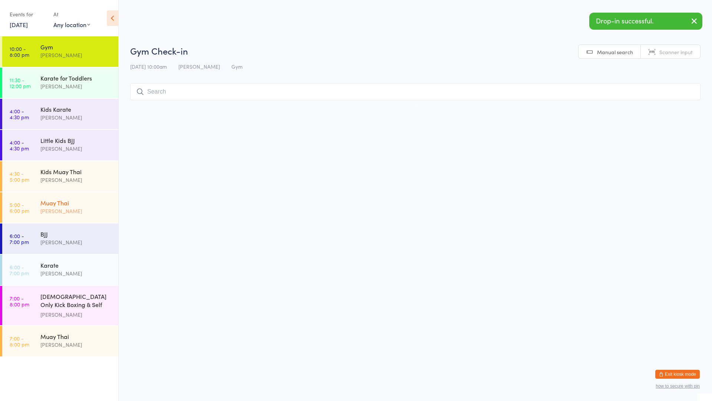
click at [52, 207] on div "[PERSON_NAME]" at bounding box center [76, 211] width 72 height 9
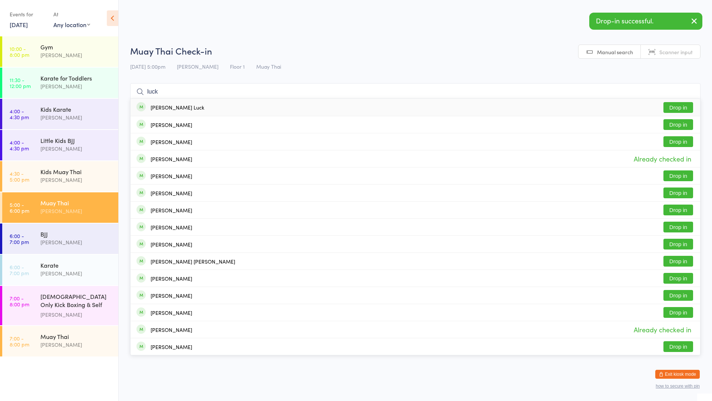
type input "luck"
click at [201, 108] on div "[PERSON_NAME] Luck Drop in" at bounding box center [416, 107] width 570 height 17
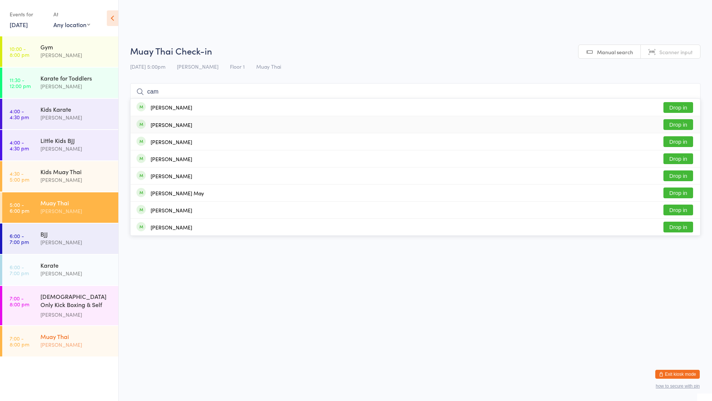
type input "cam"
click at [72, 326] on div "Muay Thai [PERSON_NAME]" at bounding box center [79, 340] width 78 height 29
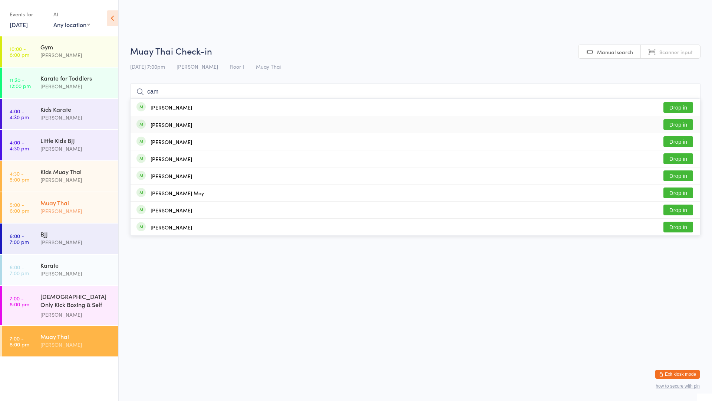
type input "cam"
click at [87, 210] on div "[PERSON_NAME]" at bounding box center [76, 211] width 72 height 9
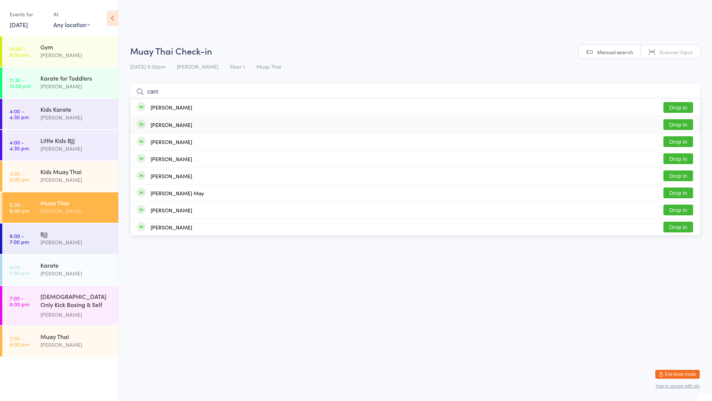
type input "cam"
click at [689, 119] on button "Drop in" at bounding box center [679, 124] width 30 height 11
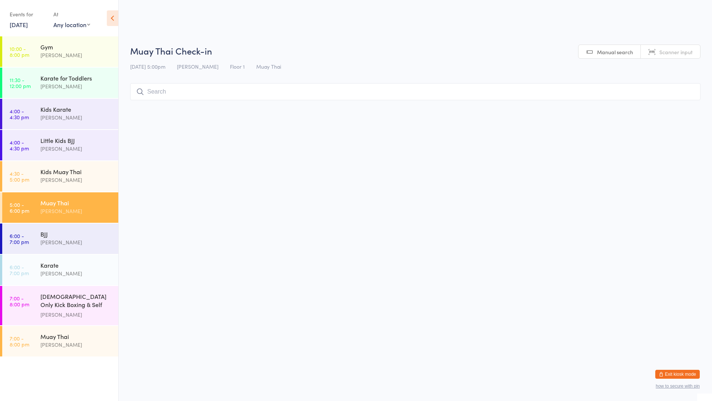
click at [102, 211] on div "[PERSON_NAME]" at bounding box center [76, 211] width 72 height 9
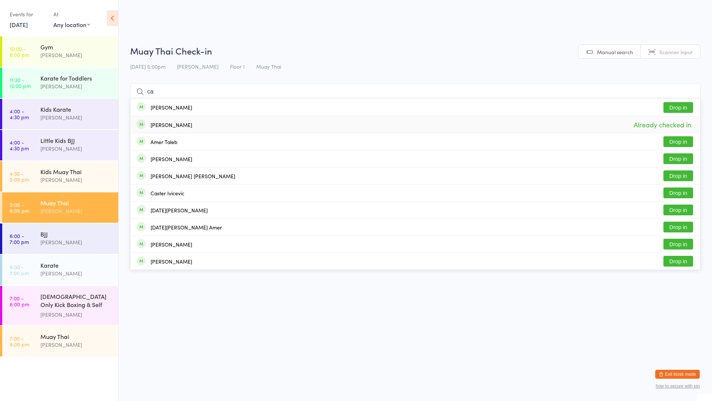
type input "c"
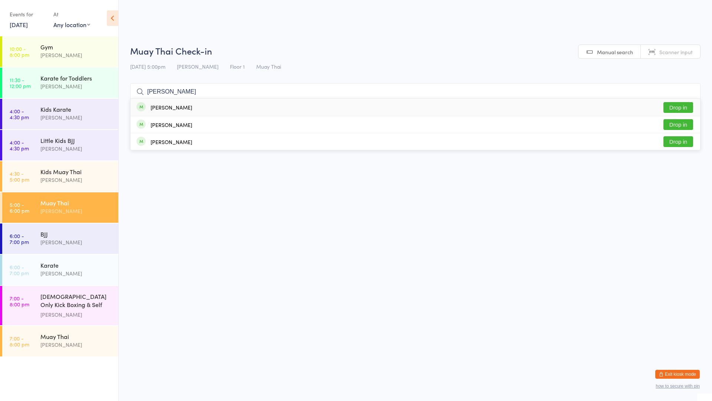
type input "[PERSON_NAME]"
drag, startPoint x: 680, startPoint y: 107, endPoint x: 675, endPoint y: 108, distance: 4.8
click at [679, 107] on button "Drop in" at bounding box center [679, 107] width 30 height 11
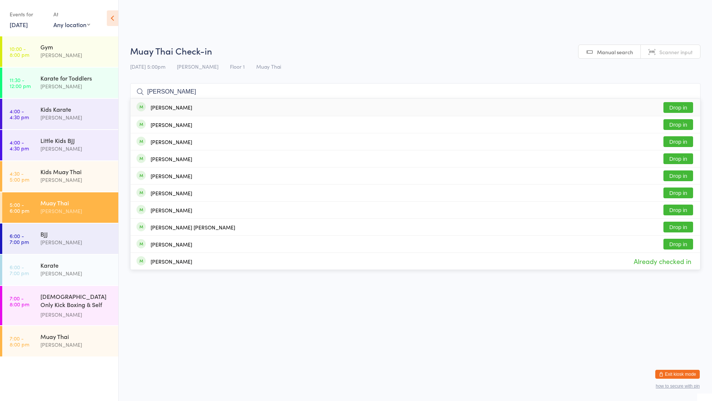
type input "[PERSON_NAME]"
click at [686, 102] on button "Drop in" at bounding box center [679, 107] width 30 height 11
type input "[PERSON_NAME]"
click at [176, 144] on div "[PERSON_NAME]" at bounding box center [172, 142] width 42 height 6
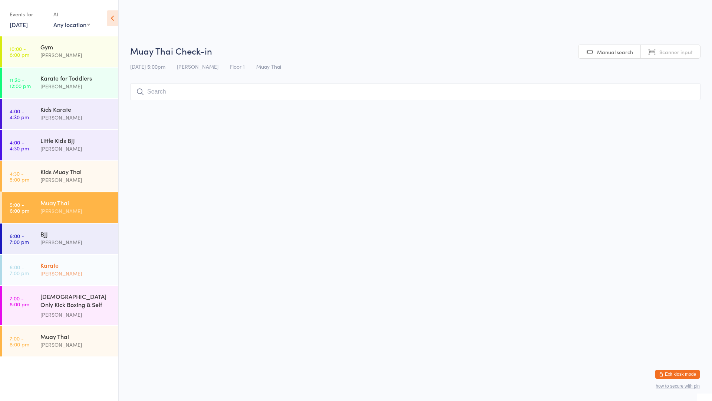
click at [90, 263] on div "Karate" at bounding box center [76, 265] width 72 height 8
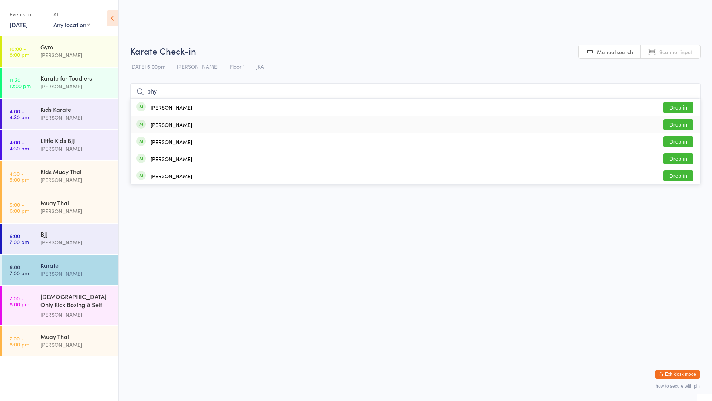
type input "phy"
click at [190, 119] on div "[PERSON_NAME] Drop in" at bounding box center [416, 124] width 570 height 17
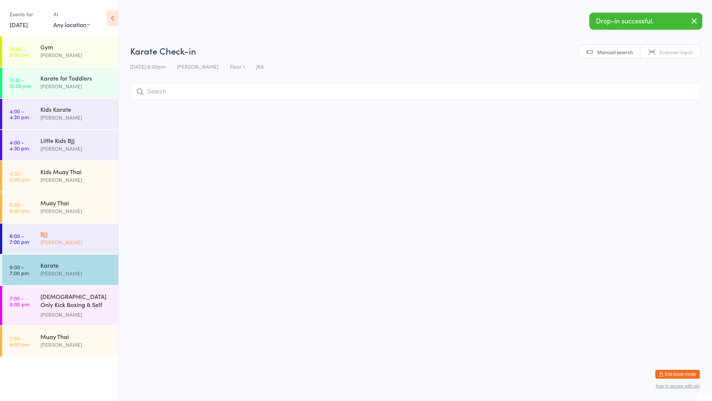
click at [76, 247] on div "BJJ [PERSON_NAME]" at bounding box center [79, 237] width 78 height 29
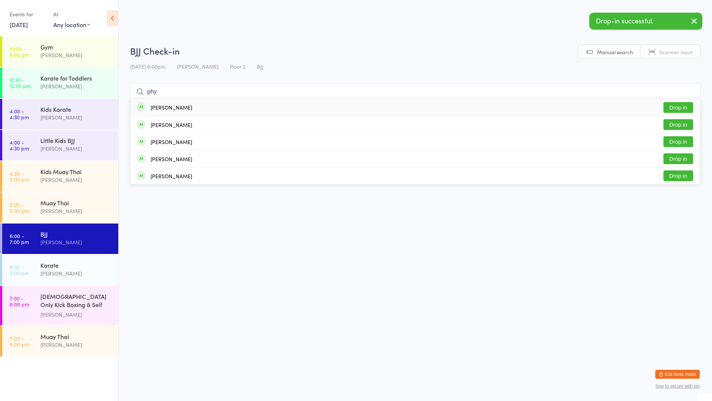
type input "phy"
click at [195, 109] on div "[PERSON_NAME] Drop in" at bounding box center [416, 107] width 570 height 17
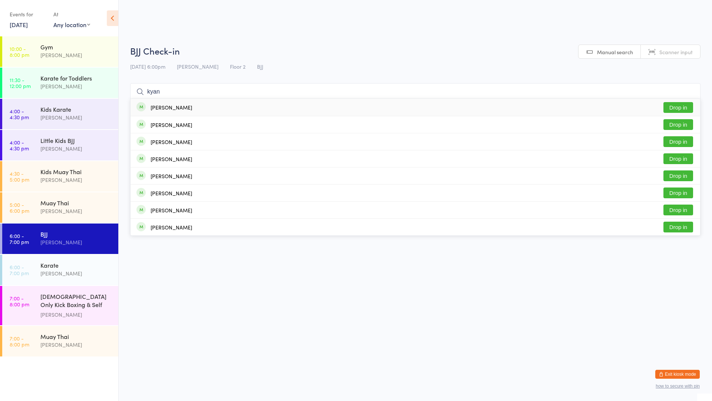
type input "kyan"
click at [180, 107] on div "[PERSON_NAME]" at bounding box center [172, 107] width 42 height 6
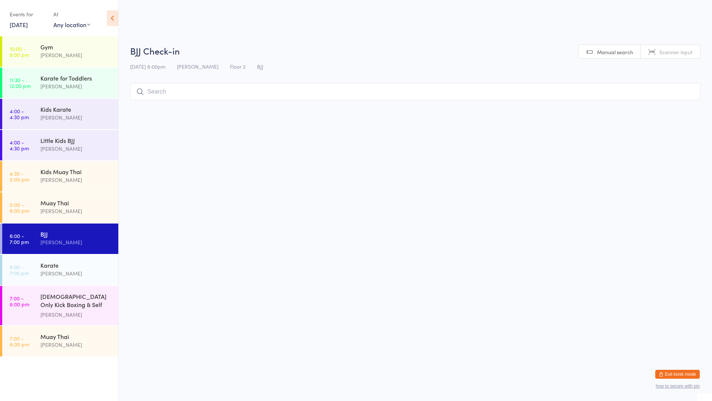
click at [164, 96] on input "search" at bounding box center [415, 91] width 571 height 17
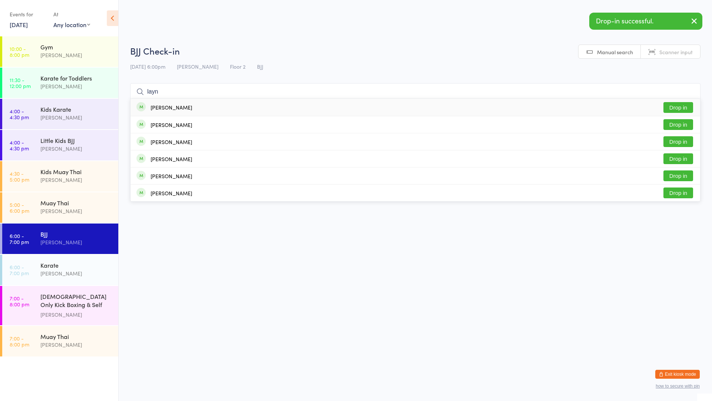
type input "layn"
click at [171, 112] on div "[PERSON_NAME] Drop in" at bounding box center [416, 107] width 570 height 17
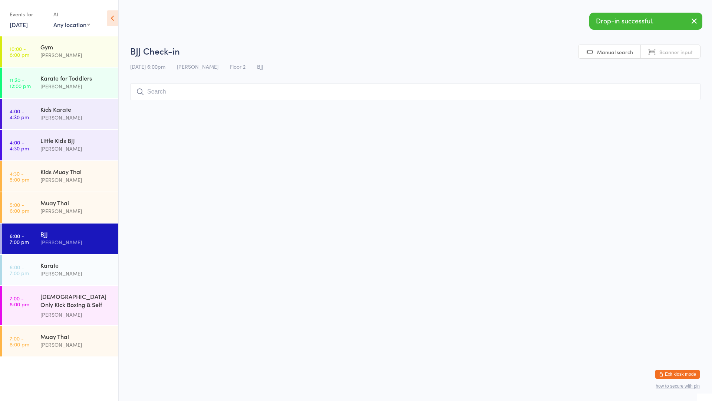
click at [377, 91] on input "search" at bounding box center [415, 91] width 571 height 17
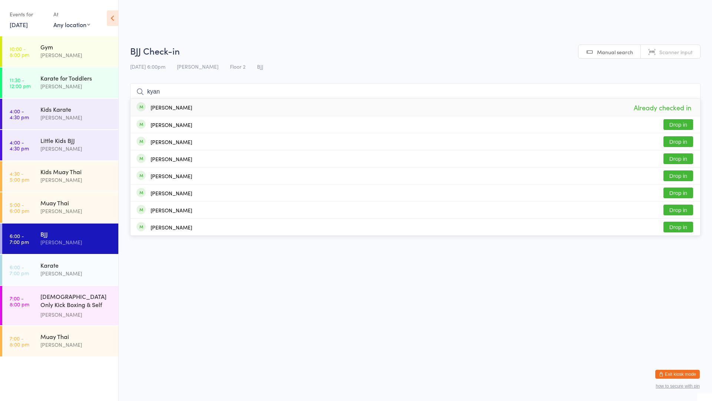
type input "kyan"
click at [666, 106] on span "Already checked in" at bounding box center [662, 107] width 61 height 13
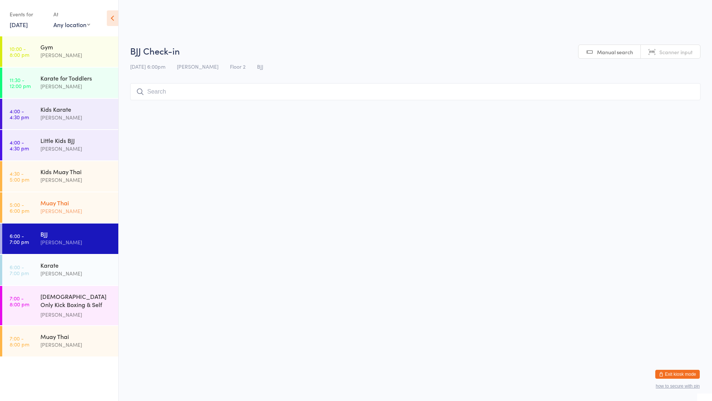
click at [73, 204] on div "Muay Thai" at bounding box center [76, 203] width 72 height 8
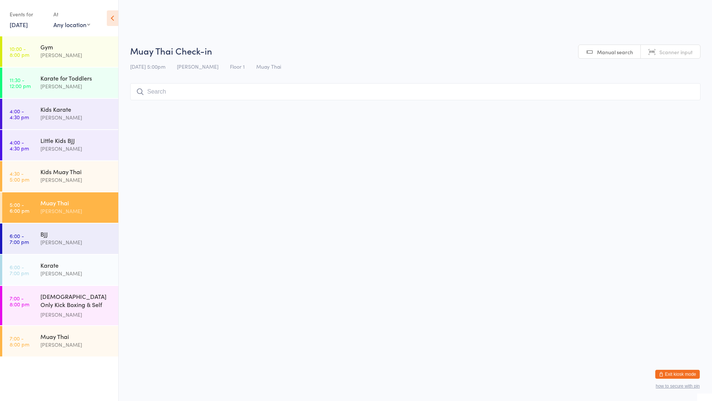
click at [189, 93] on input "search" at bounding box center [415, 91] width 571 height 17
click at [235, 129] on html "You have now entered Kiosk Mode. Members will be able to check themselves in us…" at bounding box center [356, 200] width 712 height 401
drag, startPoint x: 201, startPoint y: 90, endPoint x: 191, endPoint y: 84, distance: 11.3
click at [200, 90] on input "search" at bounding box center [415, 91] width 571 height 17
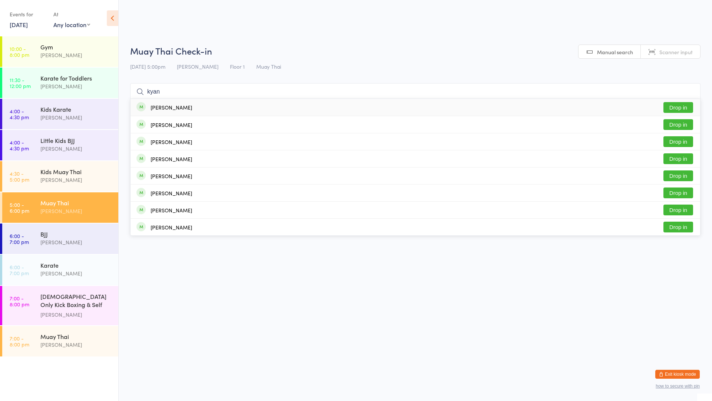
type input "kyan"
click at [178, 112] on div "[PERSON_NAME] Drop in" at bounding box center [416, 107] width 570 height 17
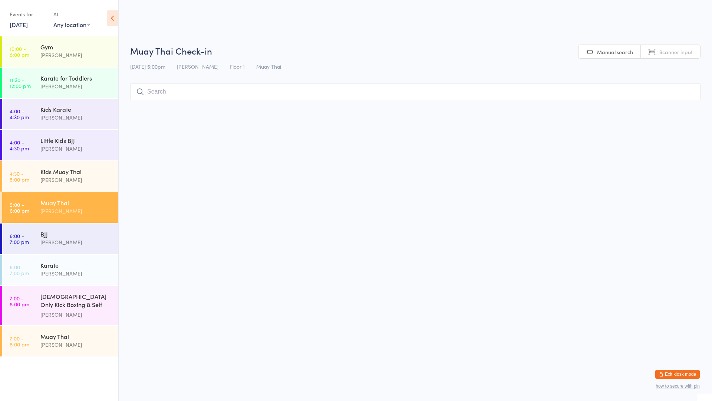
click at [153, 92] on input "search" at bounding box center [415, 91] width 571 height 17
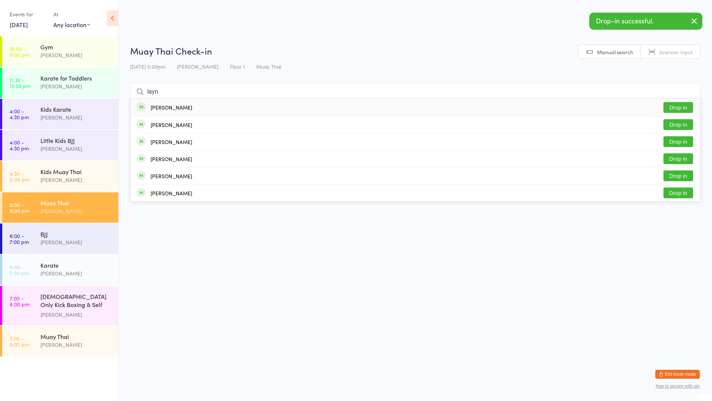
type input "layn"
click at [193, 108] on div "[PERSON_NAME] Drop in" at bounding box center [416, 107] width 570 height 17
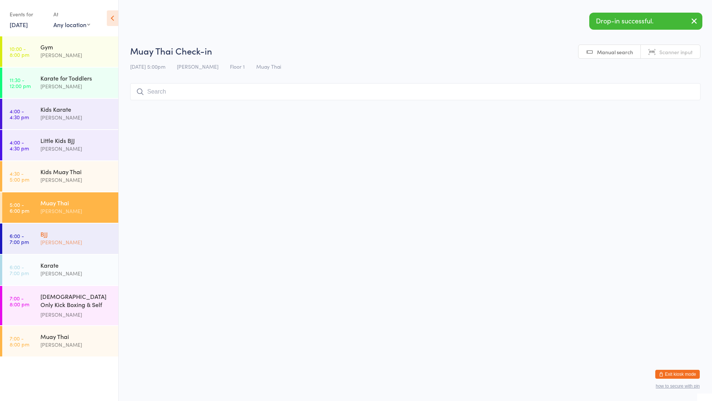
drag, startPoint x: 31, startPoint y: 240, endPoint x: 34, endPoint y: 226, distance: 14.7
click at [31, 240] on link "6:00 - 7:00 pm BJJ [PERSON_NAME]" at bounding box center [60, 238] width 116 height 30
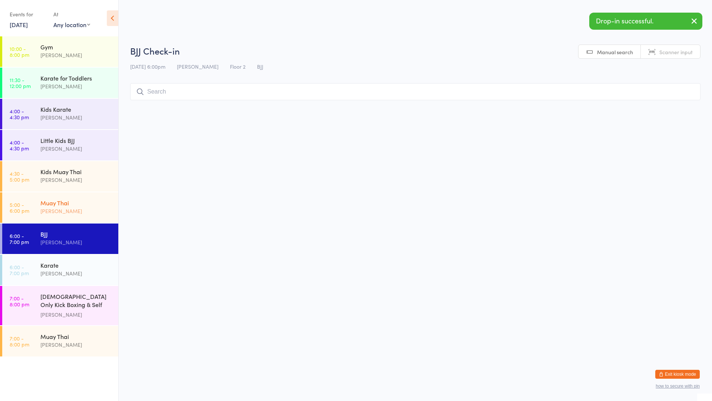
click at [37, 210] on link "5:00 - 6:00 pm Muay Thai [PERSON_NAME]" at bounding box center [60, 207] width 116 height 30
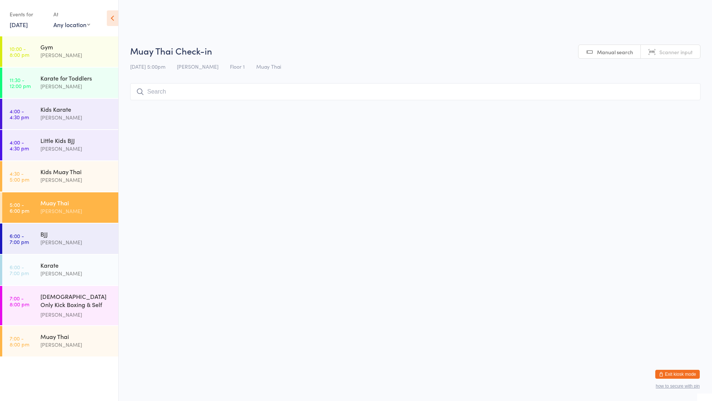
click at [94, 203] on div "Muay Thai" at bounding box center [76, 203] width 72 height 8
click at [205, 88] on input "search" at bounding box center [415, 91] width 571 height 17
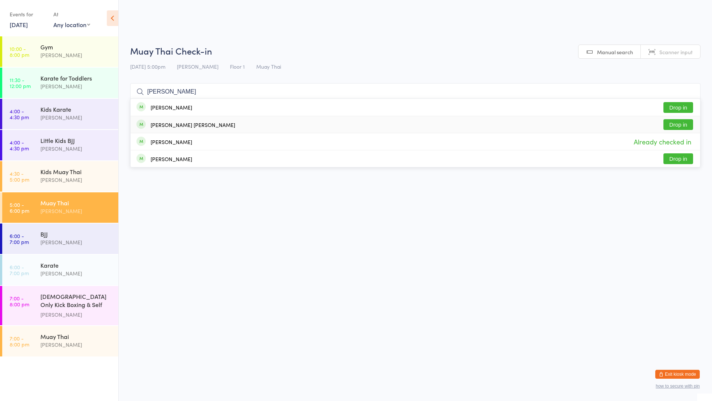
type input "[PERSON_NAME]"
click at [676, 120] on button "Drop in" at bounding box center [679, 124] width 30 height 11
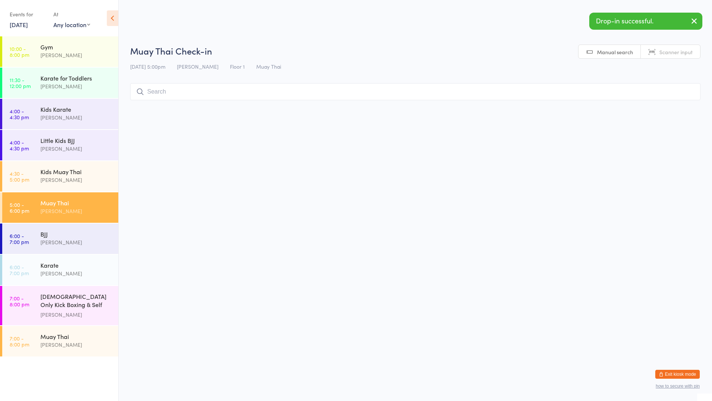
drag, startPoint x: 663, startPoint y: 88, endPoint x: 660, endPoint y: 91, distance: 3.9
click at [661, 90] on input "search" at bounding box center [415, 91] width 571 height 17
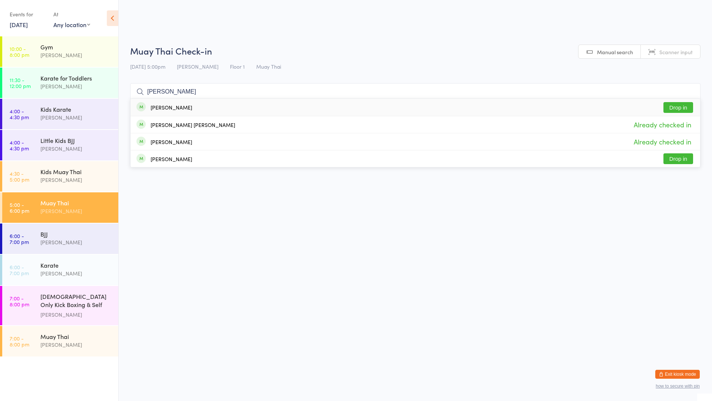
type input "[PERSON_NAME]"
click at [668, 108] on button "Drop in" at bounding box center [679, 107] width 30 height 11
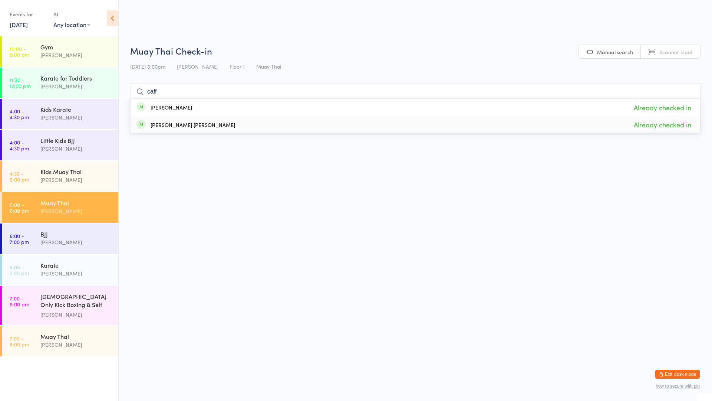
click at [498, 214] on html "You have now entered Kiosk Mode. Members will be able to check themselves in us…" at bounding box center [356, 200] width 712 height 401
click at [286, 90] on input "caff" at bounding box center [415, 91] width 571 height 17
type input "c"
type input "suhaa"
click at [684, 105] on button "Drop in" at bounding box center [679, 107] width 30 height 11
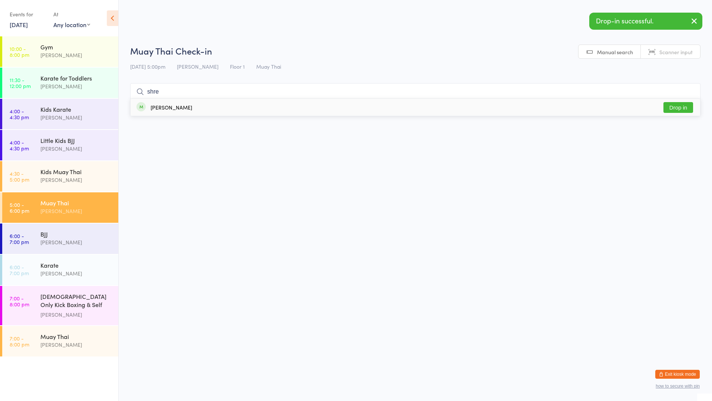
type input "shre"
click at [678, 105] on button "Drop in" at bounding box center [679, 107] width 30 height 11
click at [71, 261] on div "Karate" at bounding box center [76, 265] width 72 height 8
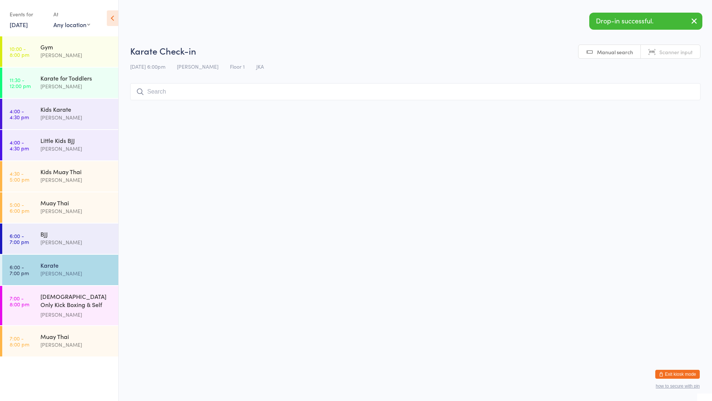
click at [216, 86] on input "search" at bounding box center [415, 91] width 571 height 17
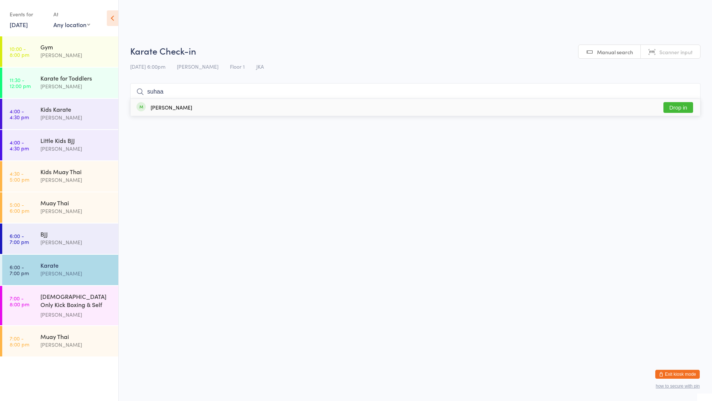
click at [703, 100] on ui-view "Karate Check-in [DATE] 6:00pm [PERSON_NAME] Floor 1 JKA Manual search Scanner i…" at bounding box center [416, 74] width 594 height 59
click at [348, 90] on input "suhaa" at bounding box center [415, 91] width 571 height 17
type input "suhaa"
click at [683, 108] on button "Drop in" at bounding box center [679, 107] width 30 height 11
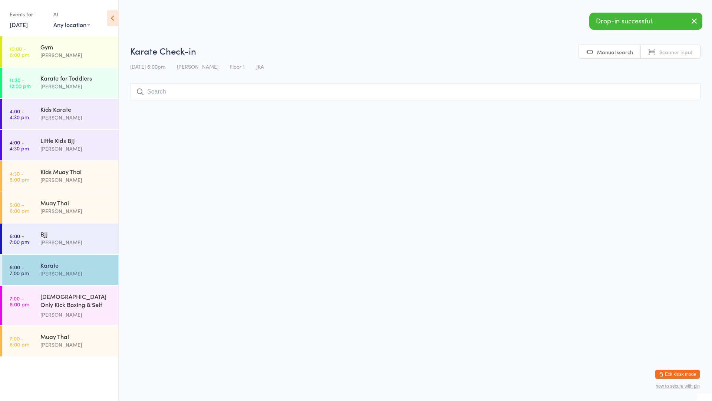
click at [181, 95] on input "search" at bounding box center [415, 91] width 571 height 17
type input "shre"
click at [674, 103] on button "Drop in" at bounding box center [679, 107] width 30 height 11
click at [58, 241] on div "[PERSON_NAME]" at bounding box center [76, 242] width 72 height 9
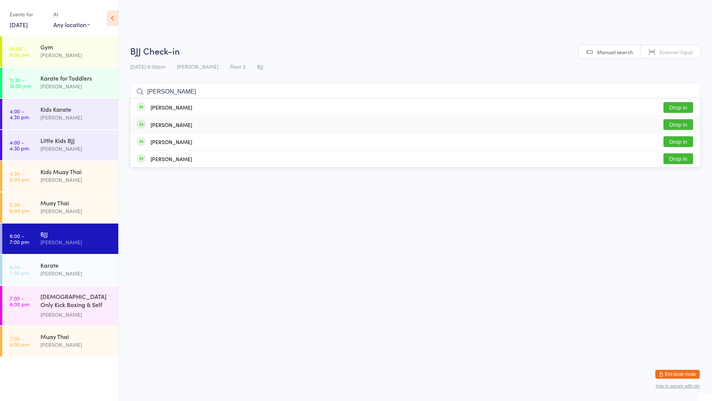
type input "[PERSON_NAME]"
click at [677, 105] on button "Drop in" at bounding box center [679, 107] width 30 height 11
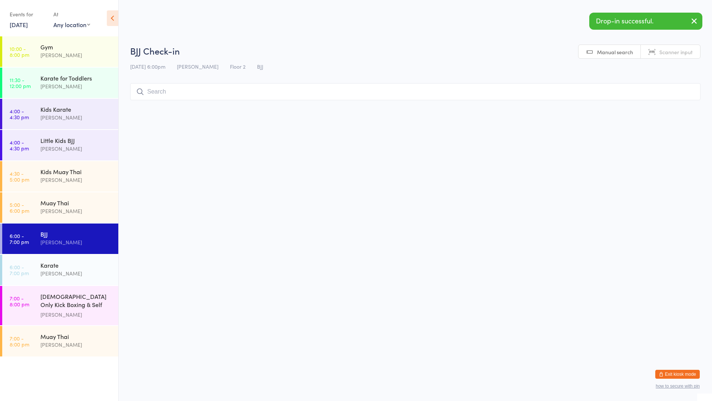
click at [168, 99] on input "search" at bounding box center [415, 91] width 571 height 17
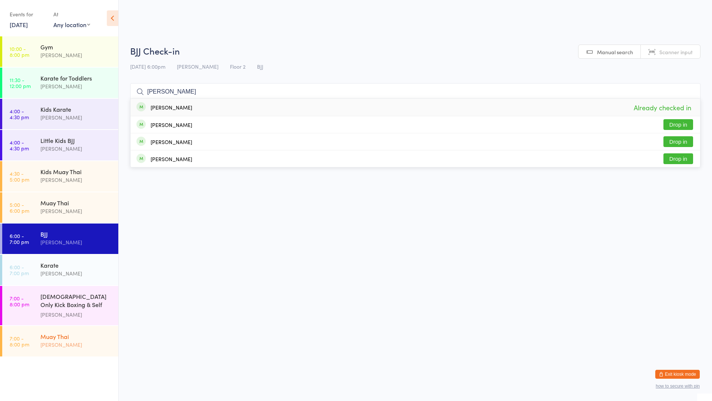
type input "[PERSON_NAME]"
click at [76, 332] on div "Muay Thai" at bounding box center [76, 336] width 72 height 8
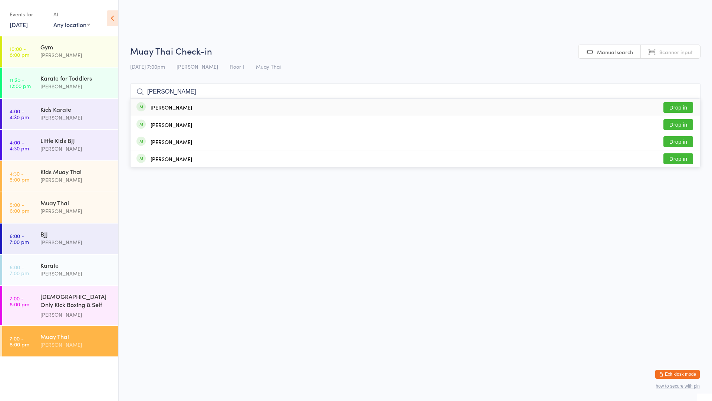
type input "[PERSON_NAME]"
click at [682, 109] on button "Drop in" at bounding box center [679, 107] width 30 height 11
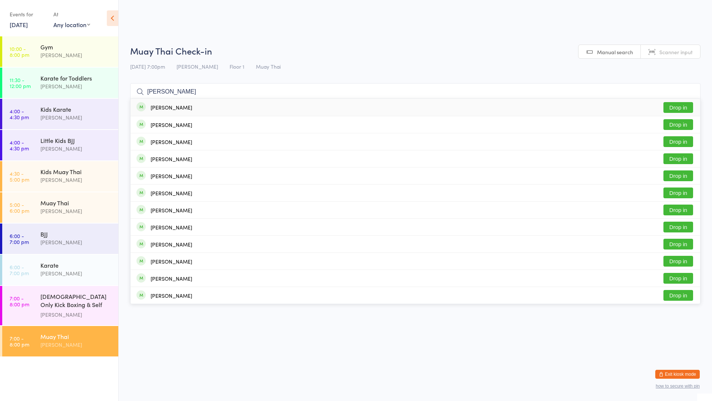
type input "[PERSON_NAME]"
click at [677, 103] on button "Drop in" at bounding box center [679, 107] width 30 height 11
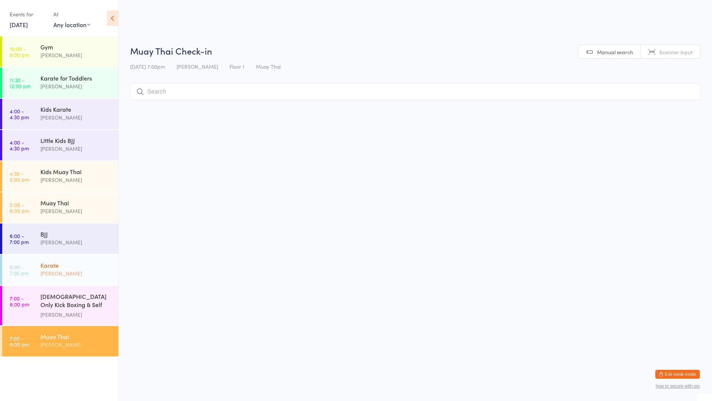
click at [80, 259] on div "Karate [PERSON_NAME]" at bounding box center [79, 269] width 78 height 29
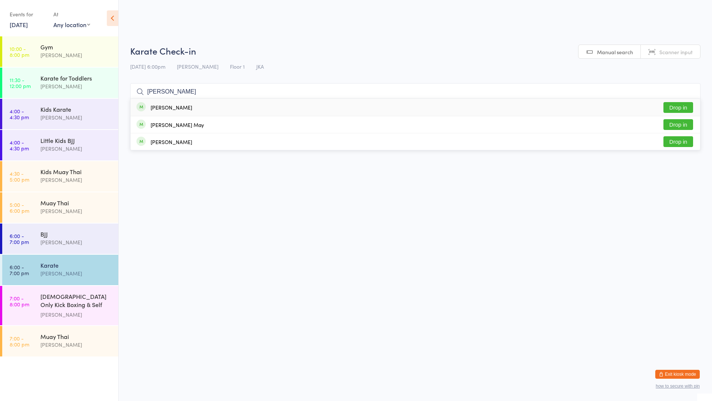
type input "[PERSON_NAME]"
click at [684, 104] on button "Drop in" at bounding box center [679, 107] width 30 height 11
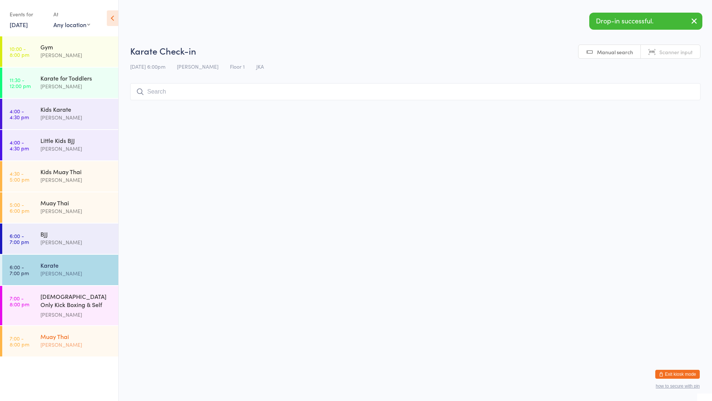
click at [92, 337] on div "Muay Thai" at bounding box center [76, 336] width 72 height 8
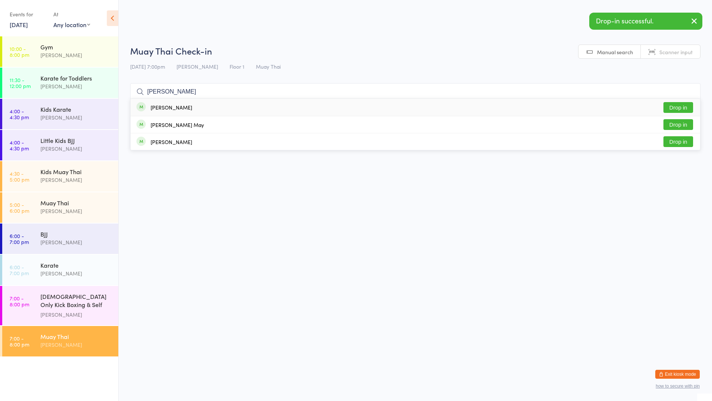
type input "[PERSON_NAME]"
click at [679, 108] on button "Drop in" at bounding box center [679, 107] width 30 height 11
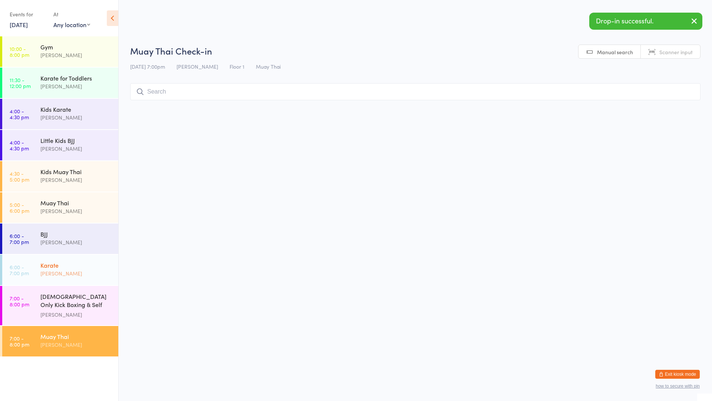
click at [32, 283] on link "6:00 - 7:00 pm Karate [PERSON_NAME]" at bounding box center [60, 270] width 116 height 30
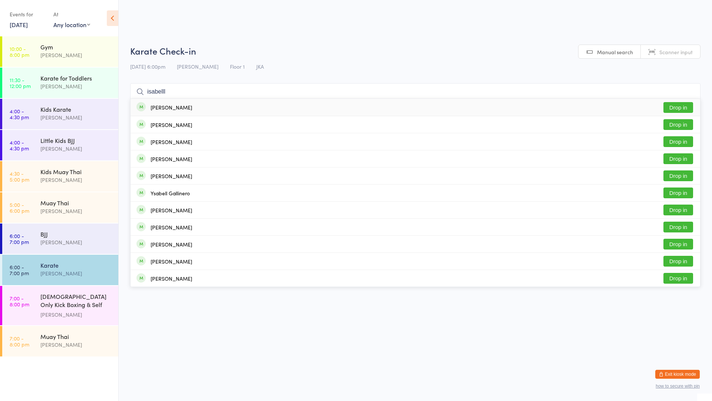
type input "isabelll"
drag, startPoint x: 671, startPoint y: 104, endPoint x: 676, endPoint y: 104, distance: 5.2
click at [676, 104] on button "Drop in" at bounding box center [679, 107] width 30 height 11
type input "i"
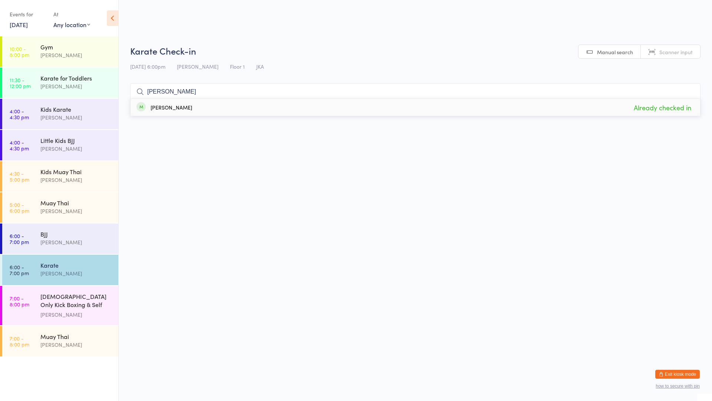
type input "[PERSON_NAME]"
click at [640, 104] on span "Already checked in" at bounding box center [662, 107] width 61 height 13
click at [32, 209] on link "5:00 - 6:00 pm Muay Thai [PERSON_NAME]" at bounding box center [60, 207] width 116 height 30
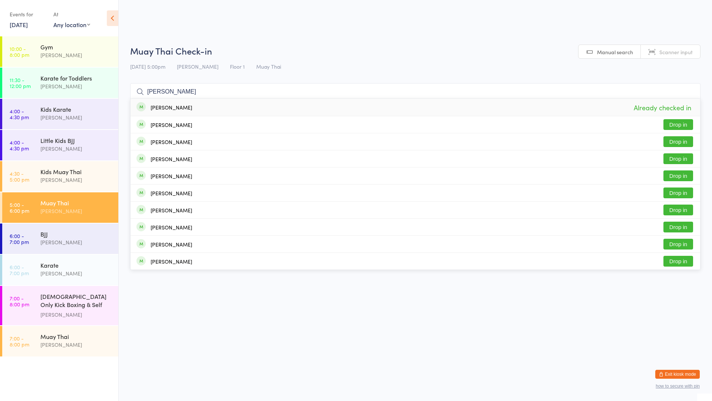
type input "[PERSON_NAME]"
click at [435, 109] on div "[PERSON_NAME] Already checked in" at bounding box center [416, 107] width 570 height 17
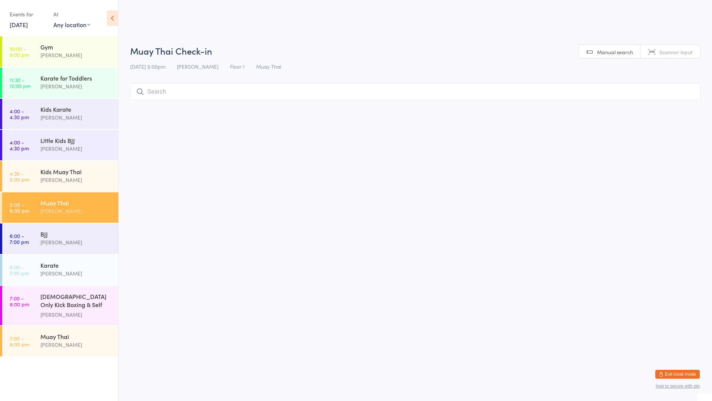
click at [217, 82] on div "Muay Thai Check-in [DATE] 5:00pm [PERSON_NAME] Floor 1 Muay Thai Manual search …" at bounding box center [415, 74] width 571 height 59
click at [259, 86] on input "search" at bounding box center [415, 91] width 571 height 17
type input "[PERSON_NAME]"
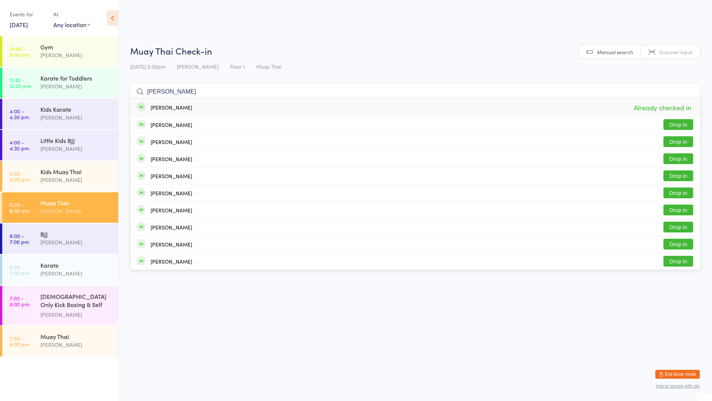
click at [689, 92] on input "[PERSON_NAME]" at bounding box center [415, 91] width 571 height 17
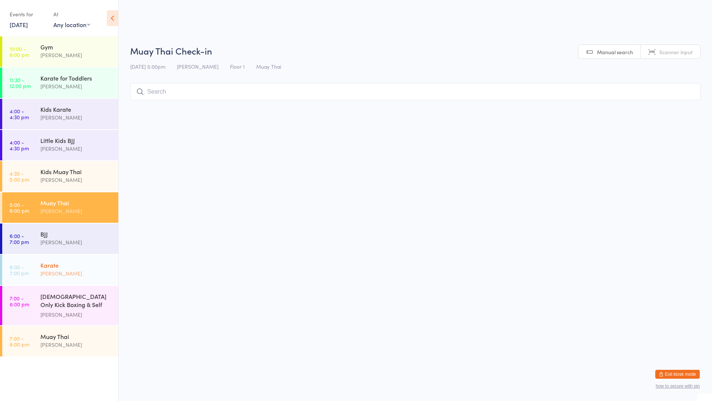
click at [59, 258] on div "Karate [PERSON_NAME]" at bounding box center [79, 269] width 78 height 29
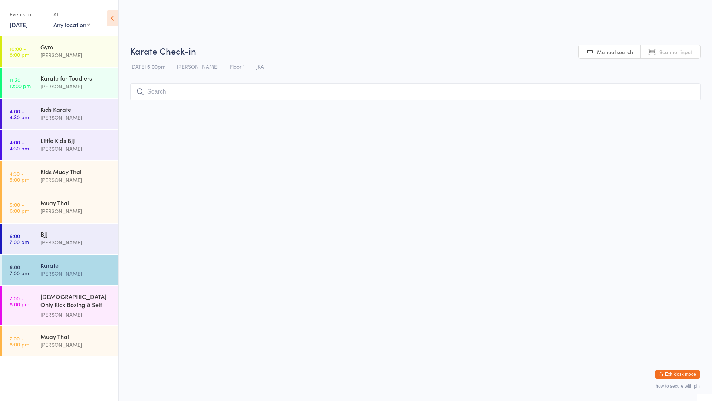
click at [187, 94] on input "search" at bounding box center [415, 91] width 571 height 17
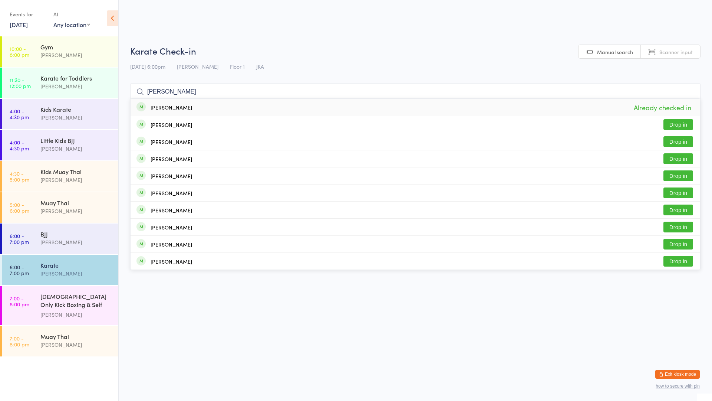
type input "[PERSON_NAME]"
click at [176, 107] on div "[PERSON_NAME]" at bounding box center [172, 107] width 42 height 6
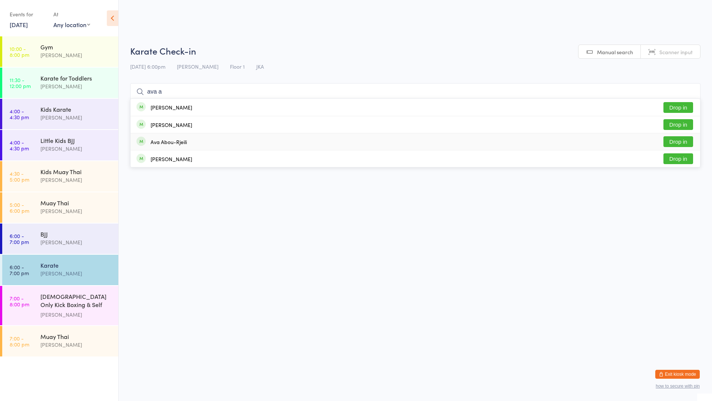
type input "ava a"
click at [172, 140] on div "Ava Abou-Rjeili" at bounding box center [169, 142] width 36 height 6
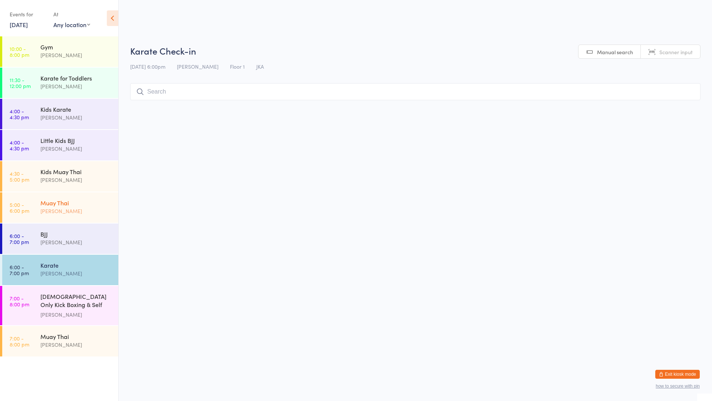
click at [54, 218] on div "Muay Thai [PERSON_NAME]" at bounding box center [79, 206] width 78 height 29
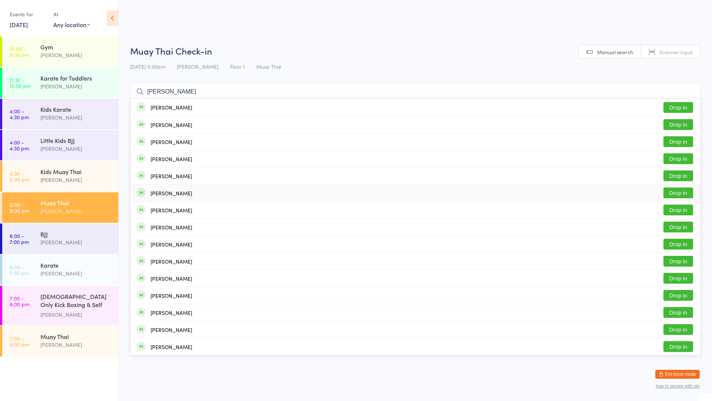
type input "[PERSON_NAME]"
drag, startPoint x: 163, startPoint y: 198, endPoint x: 166, endPoint y: 194, distance: 4.2
click at [166, 197] on div "[PERSON_NAME] Drop in" at bounding box center [416, 192] width 570 height 17
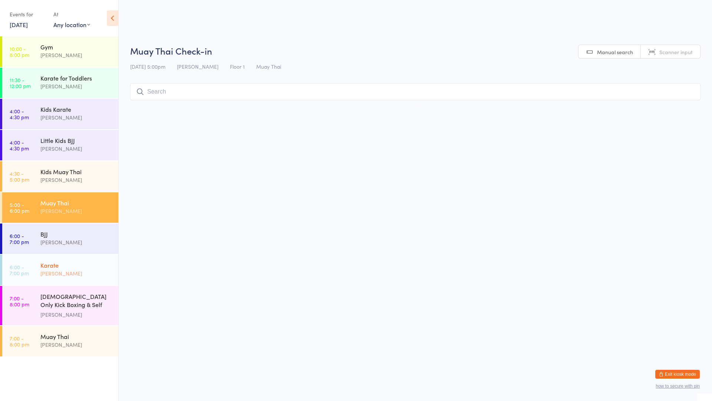
click at [103, 264] on div "Karate" at bounding box center [76, 265] width 72 height 8
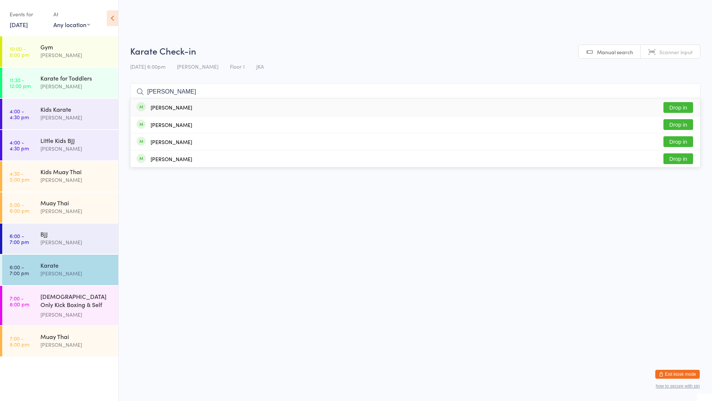
type input "[PERSON_NAME]"
click at [224, 110] on div "[PERSON_NAME] Drop in" at bounding box center [416, 107] width 570 height 17
type input "viod"
click at [186, 145] on div "SHIVADEV VINOD" at bounding box center [172, 142] width 42 height 6
type input "[DEMOGRAPHIC_DATA]"
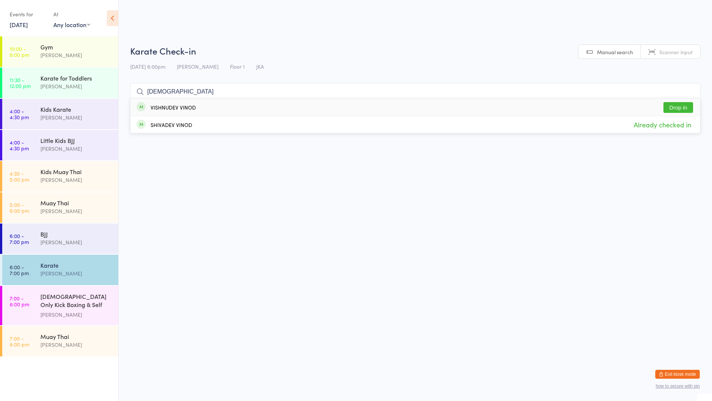
click at [176, 108] on div "VISHNUDEV VINOD" at bounding box center [173, 107] width 45 height 6
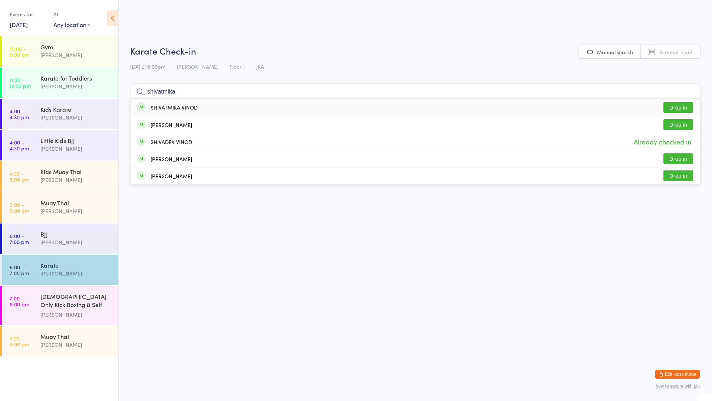
type input "shivatmika"
click at [171, 106] on div "SHIVATMIKA VINOD" at bounding box center [174, 107] width 47 height 6
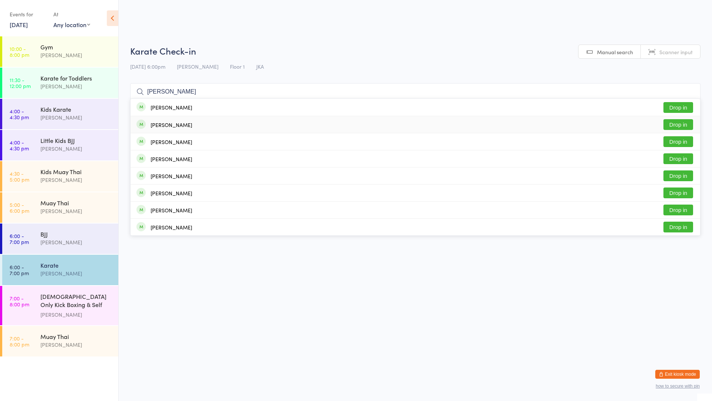
type input "[PERSON_NAME]"
click at [688, 124] on button "Drop in" at bounding box center [679, 124] width 30 height 11
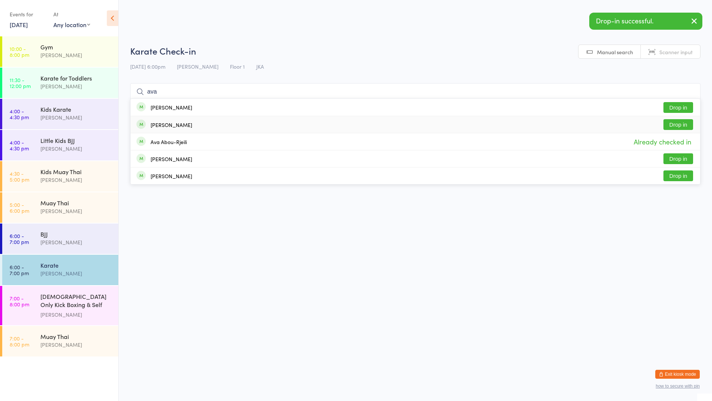
type input "ava"
click at [680, 118] on div "[PERSON_NAME] Drop in" at bounding box center [416, 124] width 570 height 17
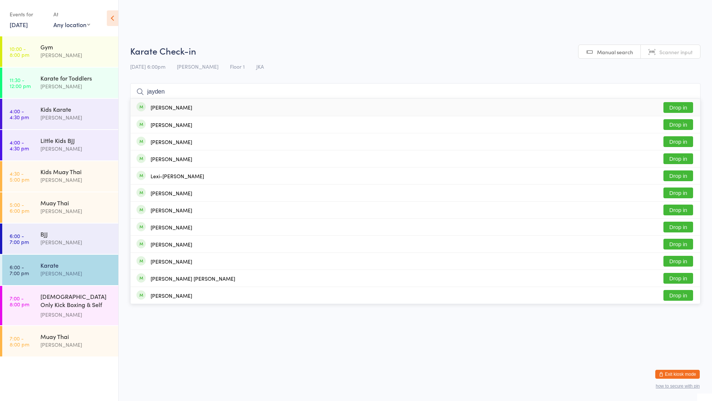
type input "jayden"
click at [413, 110] on div "[PERSON_NAME] Drop in" at bounding box center [416, 107] width 570 height 17
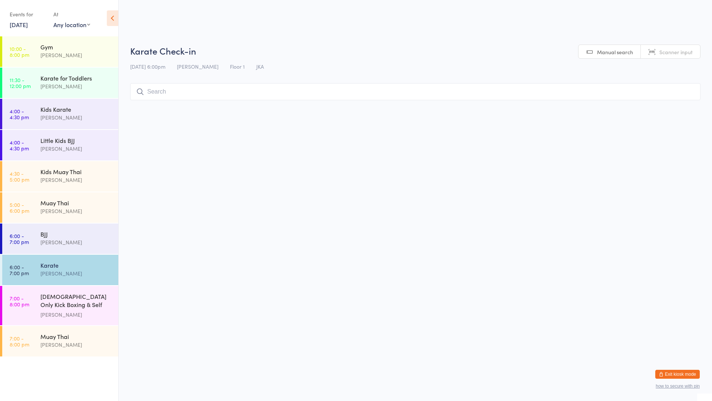
click at [188, 92] on input "search" at bounding box center [415, 91] width 571 height 17
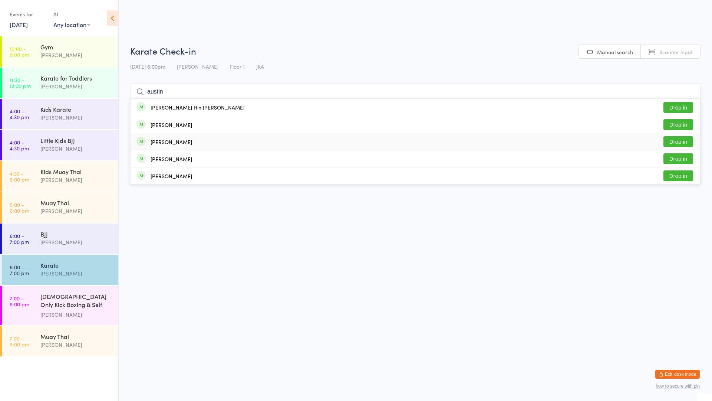
type input "austin"
click at [673, 140] on button "Drop in" at bounding box center [679, 141] width 30 height 11
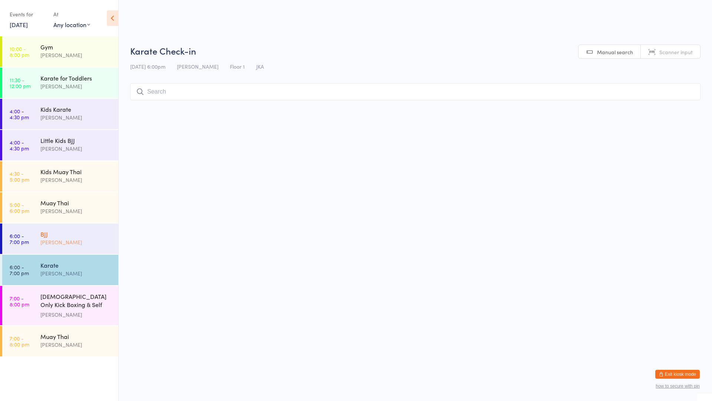
click at [64, 234] on div "BJJ" at bounding box center [76, 234] width 72 height 8
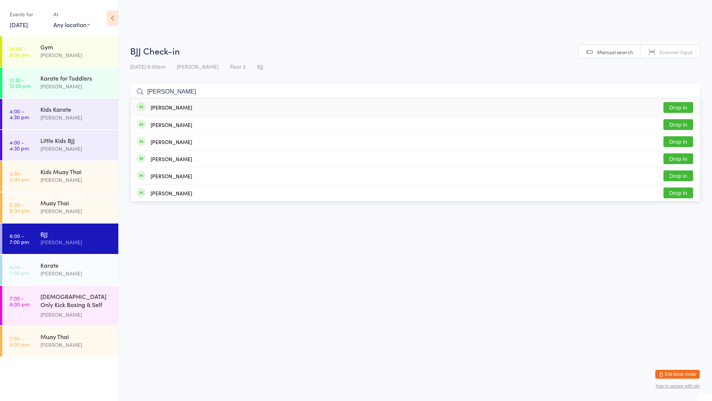
type input "[PERSON_NAME]"
click at [177, 108] on div "[PERSON_NAME]" at bounding box center [172, 107] width 42 height 6
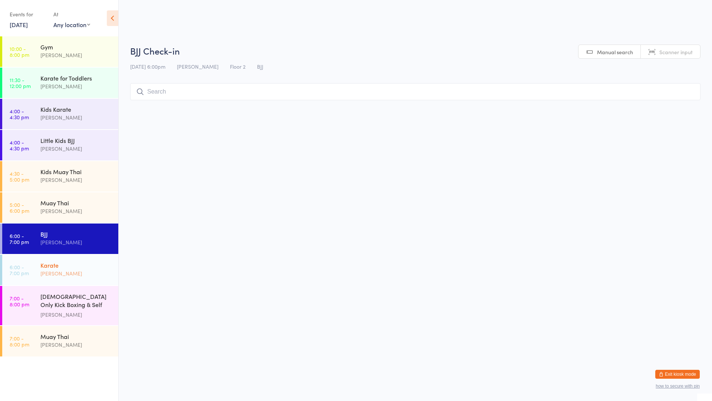
click at [69, 266] on div "Karate" at bounding box center [76, 265] width 72 height 8
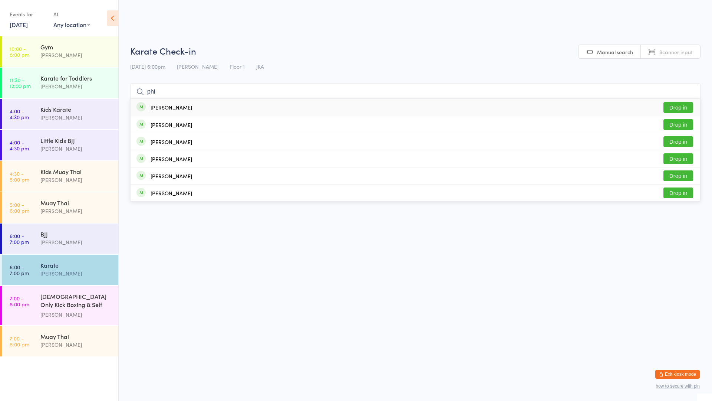
type input "phi"
drag, startPoint x: 150, startPoint y: 111, endPoint x: 146, endPoint y: 112, distance: 4.1
click at [148, 112] on div "[PERSON_NAME] Drop in" at bounding box center [416, 107] width 570 height 17
